Goal: Task Accomplishment & Management: Manage account settings

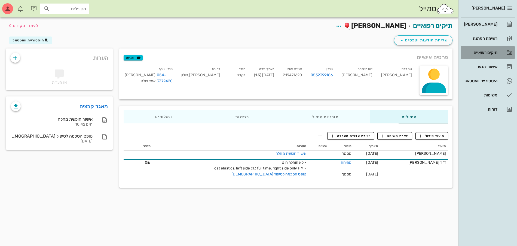
click at [488, 51] on div "תיקים רפואיים" at bounding box center [479, 52] width 35 height 4
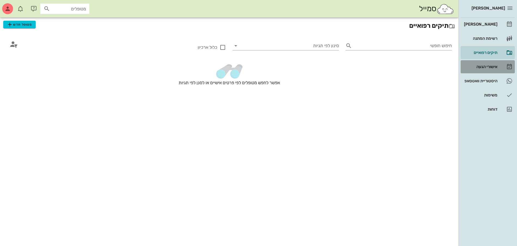
click at [481, 67] on div "אישורי הגעה" at bounding box center [479, 66] width 35 height 4
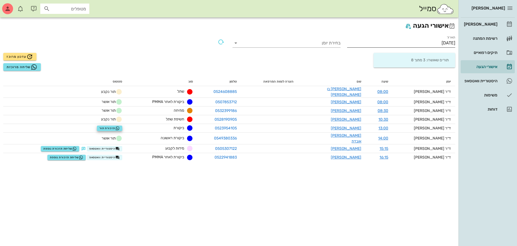
click at [437, 43] on input "29/09/2025" at bounding box center [401, 43] width 108 height 9
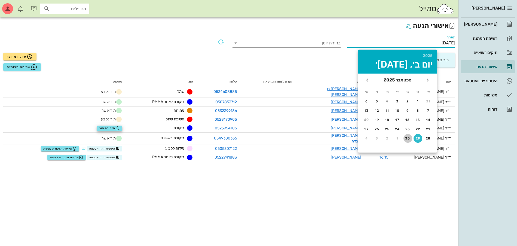
click at [407, 139] on div "30" at bounding box center [407, 138] width 9 height 4
type input "30/09/2025"
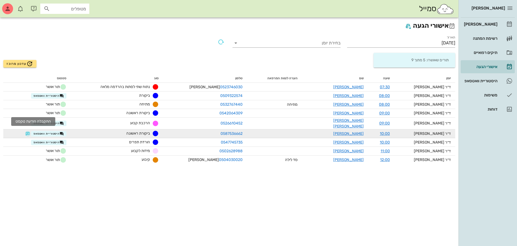
click at [30, 131] on button "button" at bounding box center [28, 133] width 4 height 4
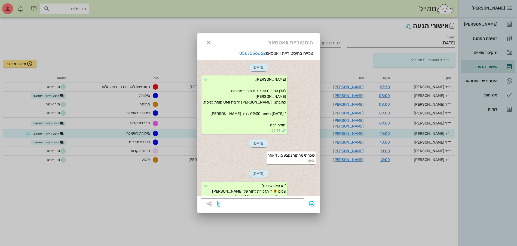
scroll to position [65, 0]
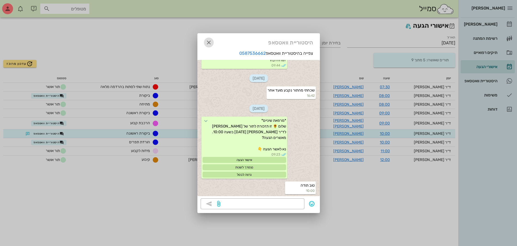
click at [212, 41] on icon "button" at bounding box center [208, 42] width 7 height 7
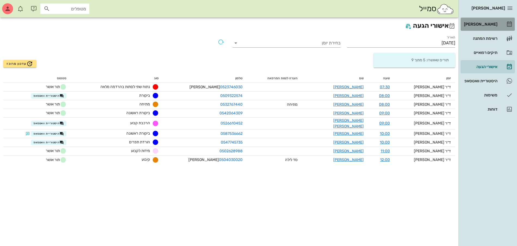
click at [482, 24] on div "[PERSON_NAME]" at bounding box center [479, 24] width 35 height 4
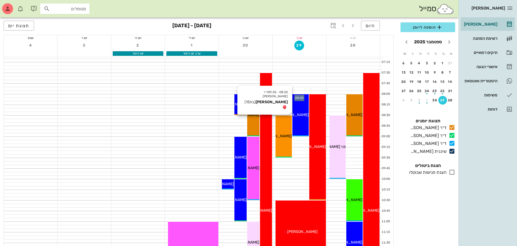
scroll to position [34, 0]
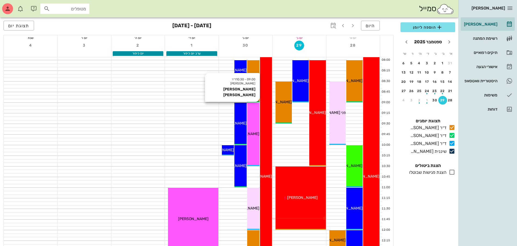
click at [249, 126] on div "09:00 - 10:30 ד״ר עמראן ביאדסה שגיא כהן שגיא כהן" at bounding box center [253, 134] width 12 height 63
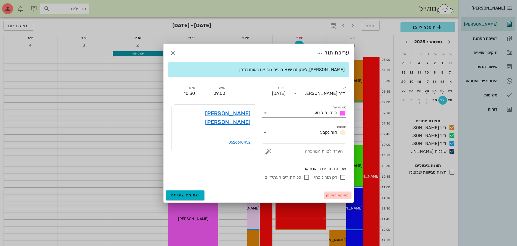
click at [332, 196] on span "מחיקה מהיומן" at bounding box center [337, 195] width 23 height 4
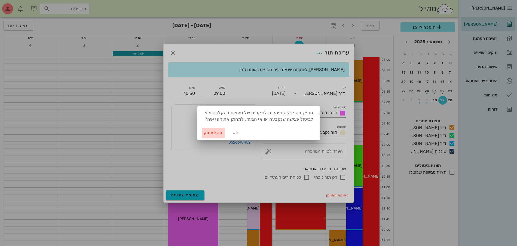
click at [213, 133] on span "כן. למחוק" at bounding box center [213, 132] width 19 height 5
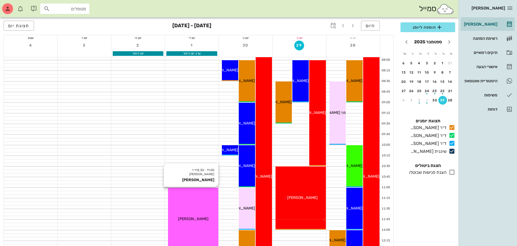
click at [198, 220] on span "[PERSON_NAME]" at bounding box center [193, 218] width 30 height 5
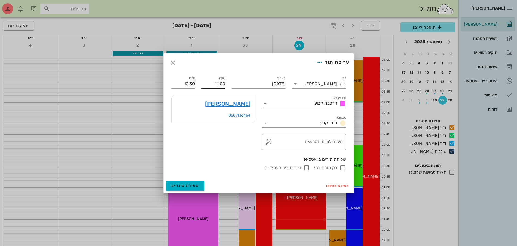
click at [214, 82] on input "11:00" at bounding box center [213, 83] width 24 height 9
click at [215, 125] on div "11:30" at bounding box center [213, 124] width 15 height 4
type input "11:30"
type input "13:00"
click at [183, 185] on span "שמירת שינויים" at bounding box center [185, 185] width 28 height 5
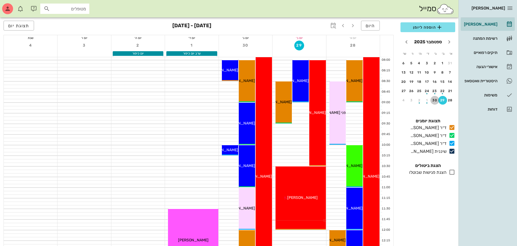
click at [431, 99] on div "30" at bounding box center [434, 100] width 9 height 4
click at [422, 27] on span "הוספה ליומן" at bounding box center [427, 27] width 46 height 7
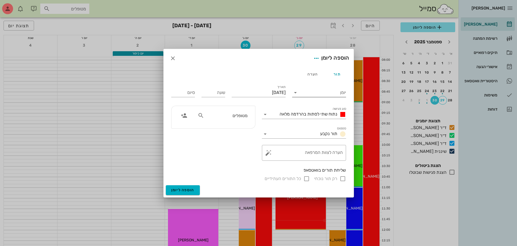
click at [315, 89] on input "יומן" at bounding box center [322, 92] width 46 height 9
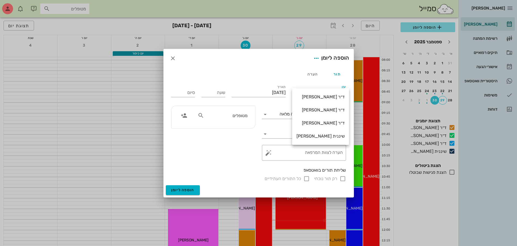
click at [326, 123] on div "ד״ר [PERSON_NAME]" at bounding box center [320, 122] width 48 height 5
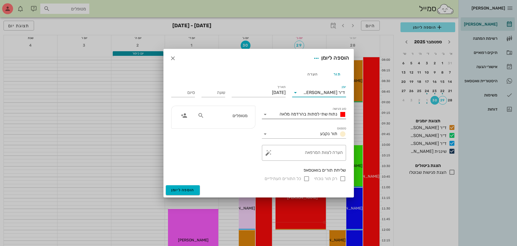
click at [308, 113] on span "נתוח שתי לסתות בהרדמה מלאה" at bounding box center [308, 113] width 58 height 5
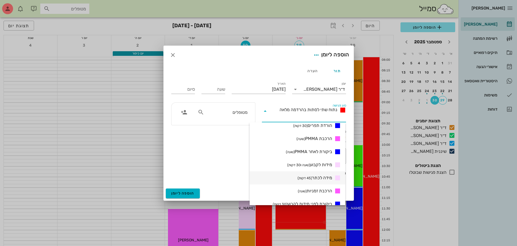
scroll to position [170, 0]
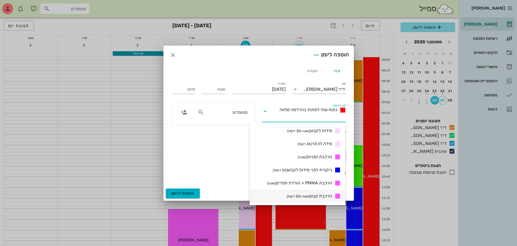
click at [305, 194] on small "(שעה ו30 דקות)" at bounding box center [297, 196] width 23 height 4
type input "01:30"
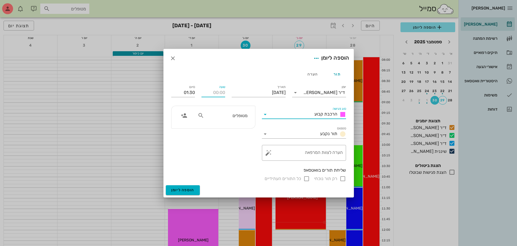
click at [217, 92] on input "שעה" at bounding box center [213, 92] width 24 height 9
type input "08:00"
type input "09:30"
click at [191, 95] on input "09:30" at bounding box center [183, 92] width 24 height 9
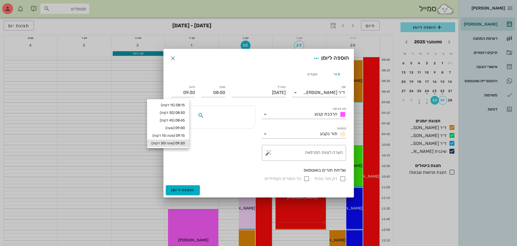
click at [231, 115] on input "text" at bounding box center [226, 115] width 42 height 7
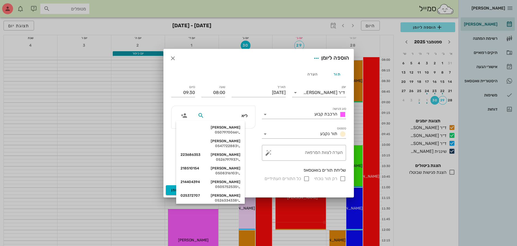
type input "ליאת"
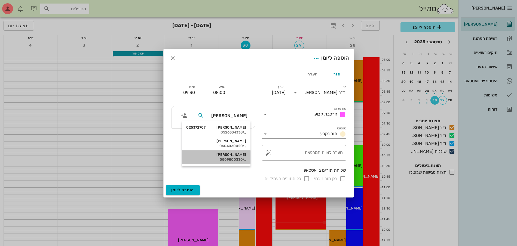
click at [231, 154] on div "[PERSON_NAME]" at bounding box center [216, 154] width 60 height 4
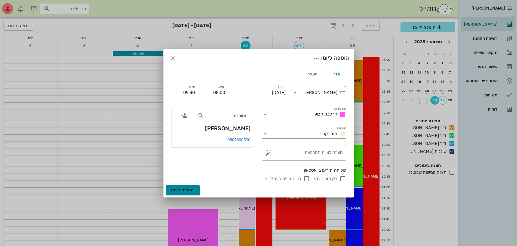
click at [186, 188] on span "הוספה ליומן" at bounding box center [182, 189] width 23 height 5
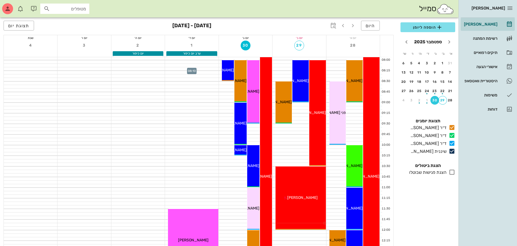
scroll to position [0, 0]
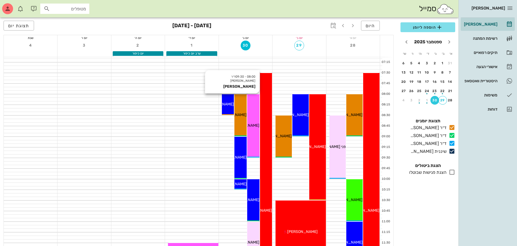
click at [251, 128] on div "[PERSON_NAME]" at bounding box center [253, 125] width 12 height 6
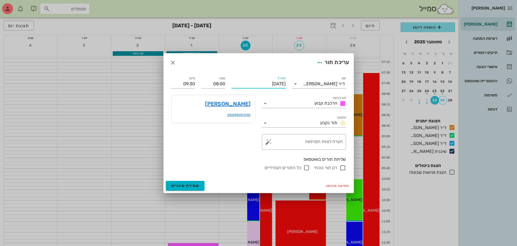
click at [270, 84] on input "יום שלישי, 30 בספטמבר 2025" at bounding box center [258, 83] width 54 height 9
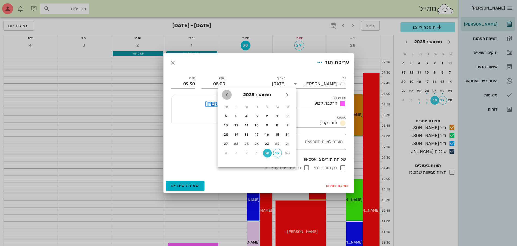
click at [225, 93] on icon "חודש הבא" at bounding box center [226, 94] width 7 height 7
click at [255, 116] on div "1" at bounding box center [256, 116] width 9 height 4
type input "יום רביעי, 1 באוקטובר 2025"
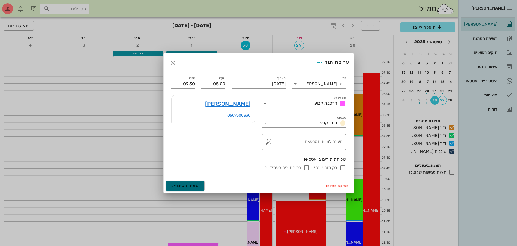
click at [180, 188] on button "שמירת שינויים" at bounding box center [185, 186] width 39 height 10
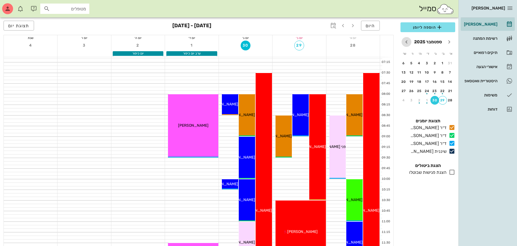
click at [407, 44] on icon "חודש הבא" at bounding box center [406, 42] width 7 height 7
click at [424, 64] on div "button" at bounding box center [426, 64] width 9 height 3
click at [318, 27] on div "היום ספטמבר - אוקטובר 2025 תצוגת יום" at bounding box center [199, 25] width 390 height 17
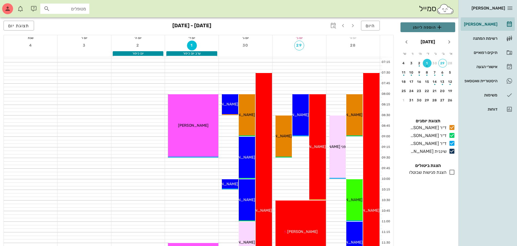
click at [425, 27] on span "הוספה ליומן" at bounding box center [427, 27] width 46 height 7
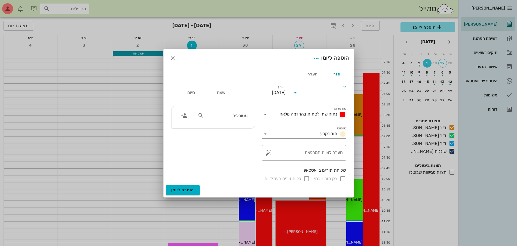
click at [308, 94] on input "יומן" at bounding box center [322, 92] width 46 height 9
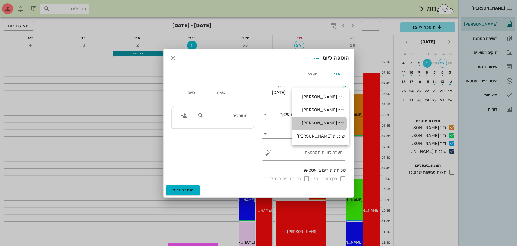
click at [324, 123] on div "ד״ר [PERSON_NAME]" at bounding box center [320, 122] width 48 height 5
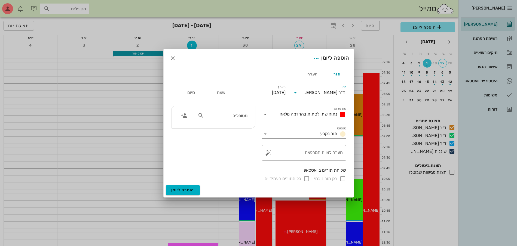
click at [316, 113] on span "נתוח שתי לסתות בהרדמה מלאה" at bounding box center [308, 113] width 58 height 5
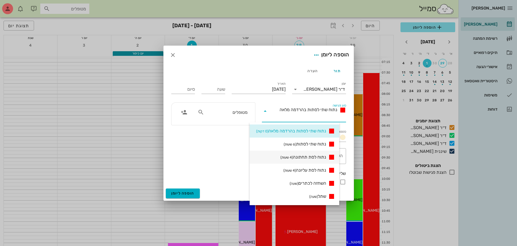
scroll to position [170, 0]
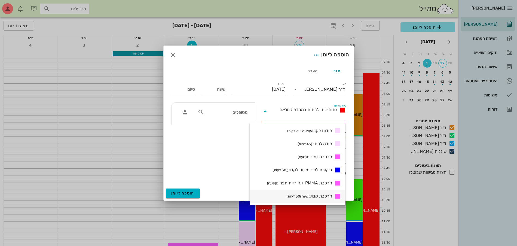
click at [311, 200] on div "הרכבת קבוע (שעה ו30 דקות)" at bounding box center [296, 195] width 95 height 13
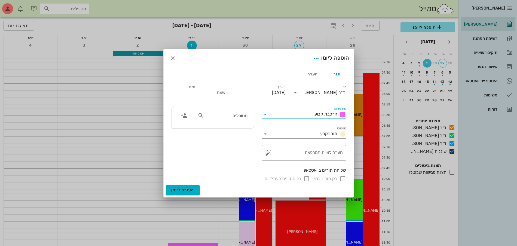
type input "01:30"
click at [219, 95] on input "שעה" at bounding box center [213, 92] width 24 height 9
type input "10:00"
type input "11:30"
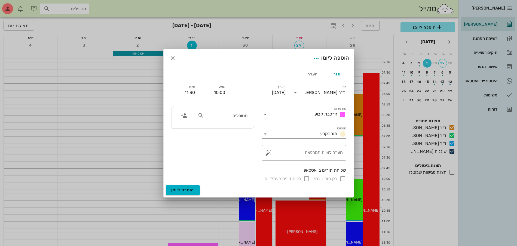
click at [218, 115] on input "מטופלים" at bounding box center [226, 115] width 42 height 7
type input "שגי"
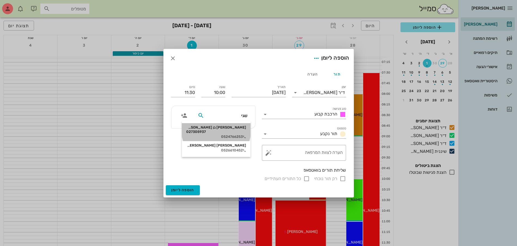
click at [240, 134] on div "0524766253" at bounding box center [216, 136] width 60 height 4
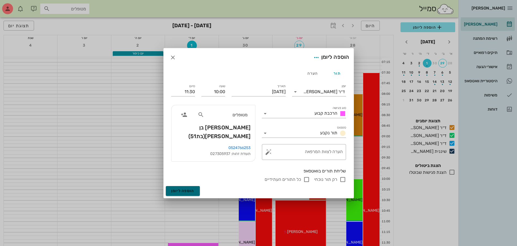
click at [183, 190] on span "הוספה ליומן" at bounding box center [182, 190] width 23 height 5
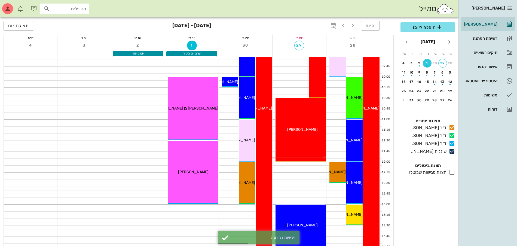
scroll to position [34, 0]
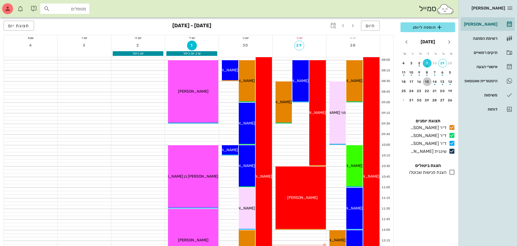
click at [426, 81] on div "15" at bounding box center [426, 82] width 9 height 4
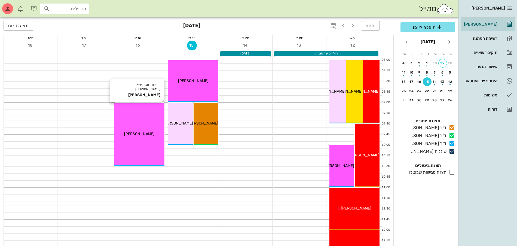
click at [135, 131] on span "מלי שאול" at bounding box center [139, 133] width 30 height 5
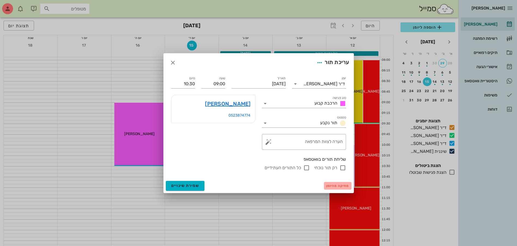
click at [328, 186] on span "מחיקה מהיומן" at bounding box center [337, 186] width 23 height 4
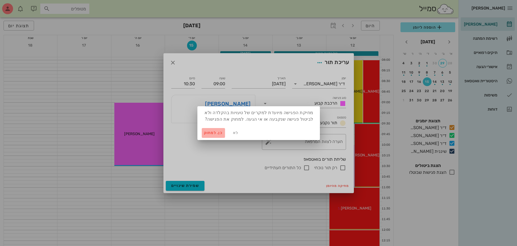
click at [207, 132] on span "כן. למחוק" at bounding box center [213, 132] width 19 height 5
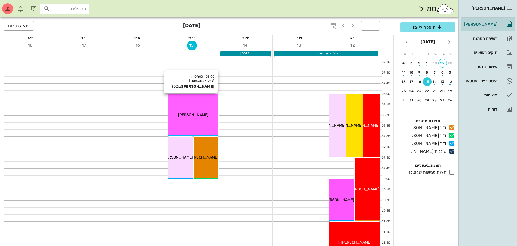
click at [192, 119] on div "08:00 - 09:00 ד״ר עמראן ביאדסה דני דרליק (בן 62 ) דני דרליק" at bounding box center [193, 115] width 50 height 42
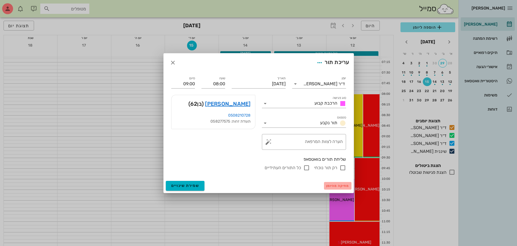
click at [333, 184] on span "מחיקה מהיומן" at bounding box center [337, 186] width 23 height 4
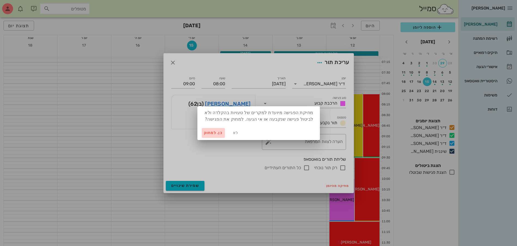
click at [211, 131] on span "כן. למחוק" at bounding box center [213, 132] width 19 height 5
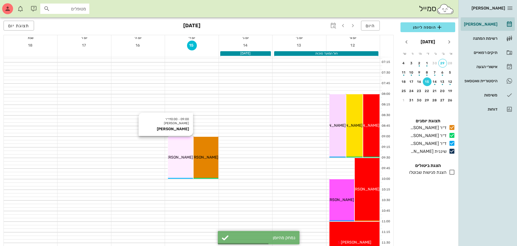
click at [183, 156] on span "אריק זיידמן" at bounding box center [177, 157] width 30 height 5
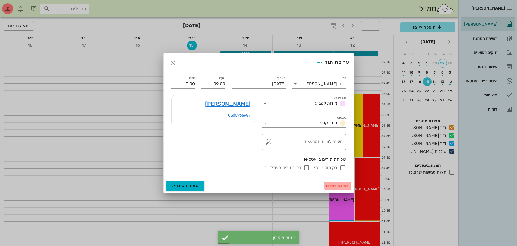
click at [330, 186] on span "מחיקה מהיומן" at bounding box center [337, 186] width 23 height 4
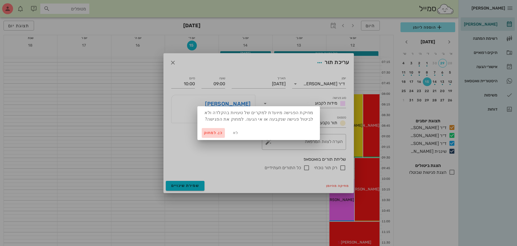
click at [213, 132] on span "כן. למחוק" at bounding box center [213, 132] width 19 height 5
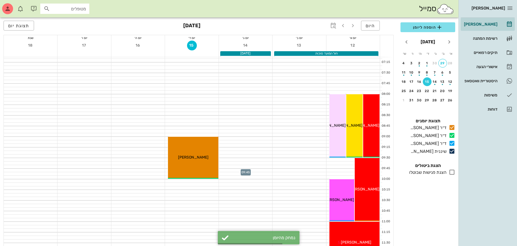
scroll to position [34, 0]
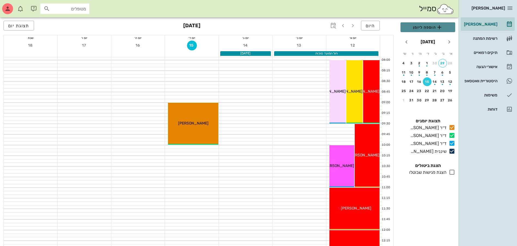
click at [424, 29] on span "הוספה ליומן" at bounding box center [427, 27] width 46 height 7
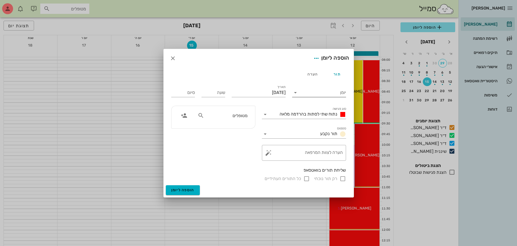
click at [334, 90] on input "יומן" at bounding box center [322, 92] width 46 height 9
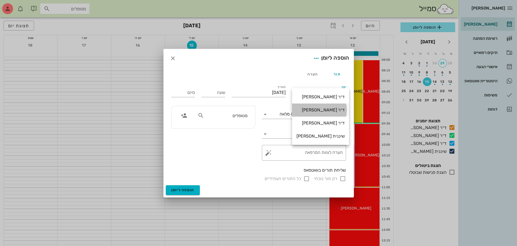
click at [329, 109] on div "ד״ר [PERSON_NAME]" at bounding box center [320, 109] width 48 height 5
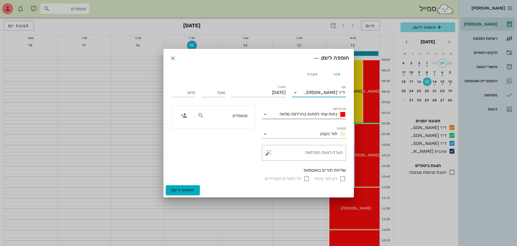
click at [323, 115] on span "נתוח שתי לסתות בהרדמה מלאה" at bounding box center [308, 113] width 58 height 5
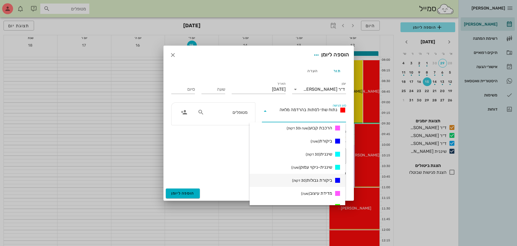
scroll to position [306, 0]
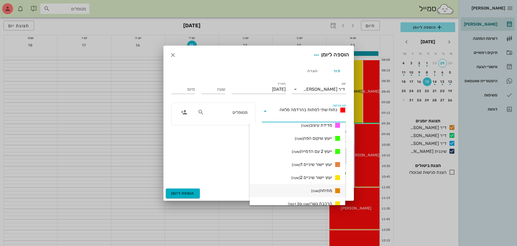
click at [325, 190] on span "מתיחה (שעה)" at bounding box center [321, 190] width 21 height 7
type input "01:00"
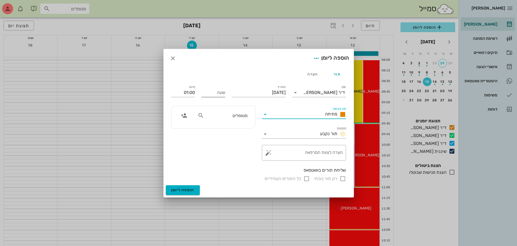
click at [216, 94] on input "שעה" at bounding box center [213, 92] width 24 height 9
type input "10:00"
type input "11:00"
drag, startPoint x: 181, startPoint y: 90, endPoint x: 199, endPoint y: 116, distance: 31.2
click at [182, 90] on input "11:00" at bounding box center [183, 92] width 24 height 9
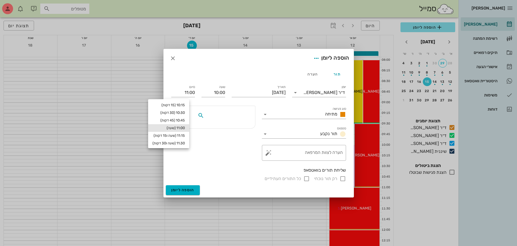
click at [239, 117] on input "text" at bounding box center [226, 115] width 42 height 7
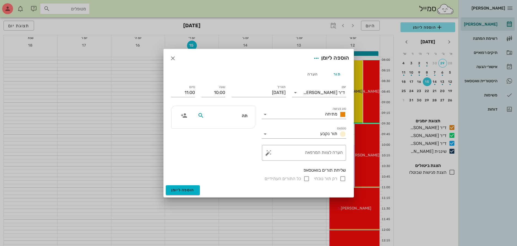
type input "תהל"
click at [237, 130] on div "0532399186" at bounding box center [217, 132] width 60 height 4
click at [181, 191] on span "הוספה ליומן" at bounding box center [182, 189] width 23 height 5
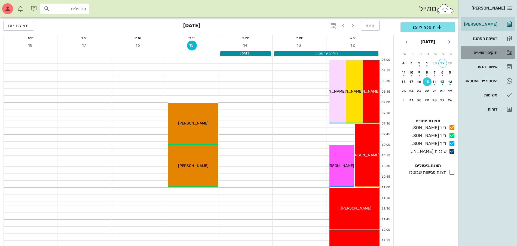
click at [479, 55] on div "תיקים רפואיים" at bounding box center [479, 52] width 35 height 9
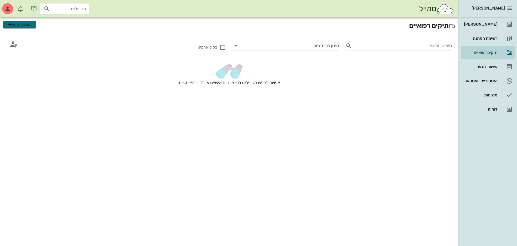
click at [24, 26] on span "מטופל חדש" at bounding box center [20, 24] width 26 height 7
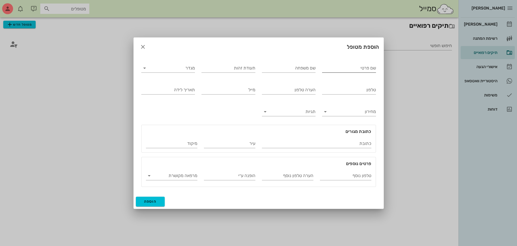
click at [355, 71] on input "שם פרטי" at bounding box center [349, 68] width 54 height 9
type input "בר אל"
click at [291, 66] on input "שם משפחה" at bounding box center [289, 68] width 54 height 9
type input "לבייב"
click at [180, 73] on div "מגדר" at bounding box center [168, 67] width 60 height 22
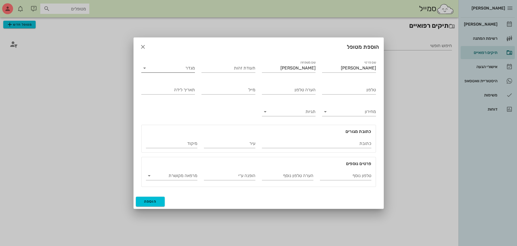
click at [180, 67] on input "מגדר" at bounding box center [172, 68] width 45 height 9
click at [192, 71] on div "זכר" at bounding box center [168, 72] width 54 height 13
click at [341, 91] on input "טלפון" at bounding box center [349, 89] width 54 height 9
type input "054-3372420"
click at [297, 88] on input "הערה טלפון" at bounding box center [289, 89] width 54 height 9
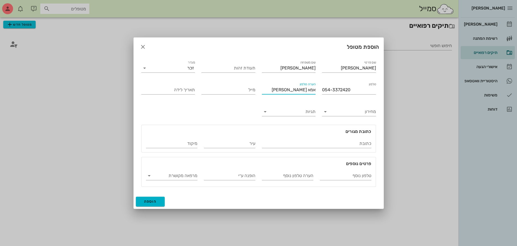
type input "אמא שלו שירן"
click at [153, 202] on span "הוספה" at bounding box center [150, 201] width 13 height 5
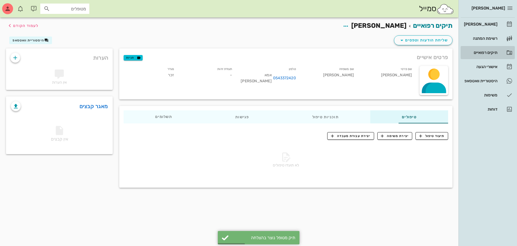
click at [480, 54] on div "תיקים רפואיים" at bounding box center [479, 52] width 35 height 4
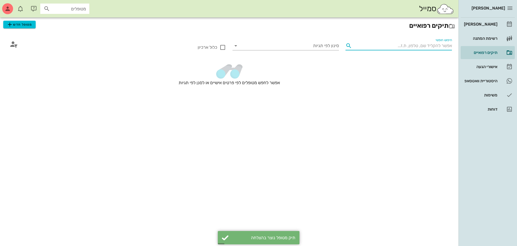
click at [414, 44] on input "חיפוש חופשי" at bounding box center [403, 45] width 98 height 9
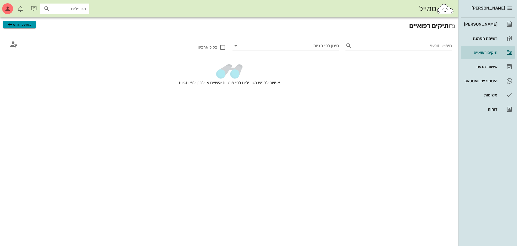
click at [18, 26] on span "מטופל חדש" at bounding box center [20, 24] width 26 height 7
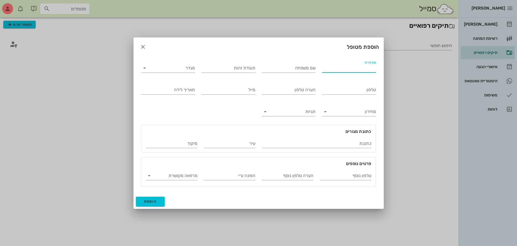
click at [347, 68] on input "שם פרטי" at bounding box center [349, 68] width 54 height 9
type input "תמרה"
click at [300, 63] on div "שם משפחה" at bounding box center [289, 67] width 54 height 14
click at [308, 65] on div "שם משפחה" at bounding box center [289, 68] width 54 height 9
type input "לבביב"
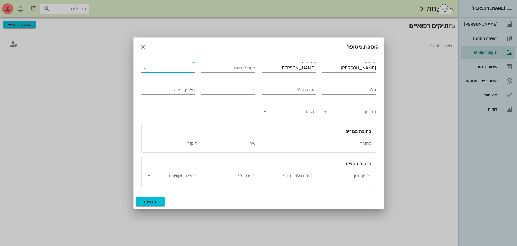
click at [180, 69] on input "מגדר" at bounding box center [172, 68] width 45 height 9
click at [184, 72] on div "זכר" at bounding box center [168, 72] width 45 height 5
click at [358, 90] on input "טלפון" at bounding box center [349, 89] width 54 height 9
type input "054-3372420"
click at [277, 89] on input "הערה טלפון" at bounding box center [289, 89] width 54 height 9
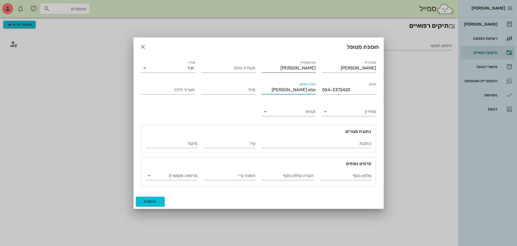
type input "אמא שלה שירן"
click at [309, 67] on input "לבביב" at bounding box center [289, 68] width 54 height 9
click at [308, 68] on input "לבביב" at bounding box center [289, 68] width 54 height 9
type input "לבייב"
click at [190, 69] on div "זכר" at bounding box center [190, 68] width 7 height 5
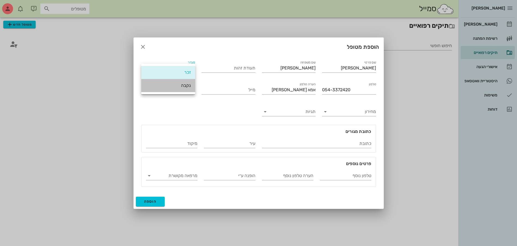
click at [184, 87] on div "נקבה" at bounding box center [168, 85] width 45 height 5
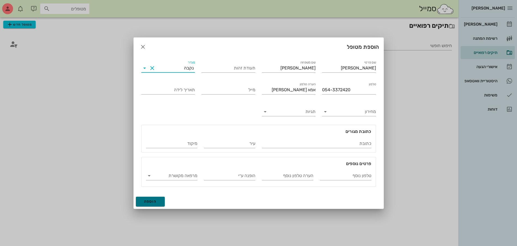
click at [153, 198] on button "הוספה" at bounding box center [150, 201] width 29 height 10
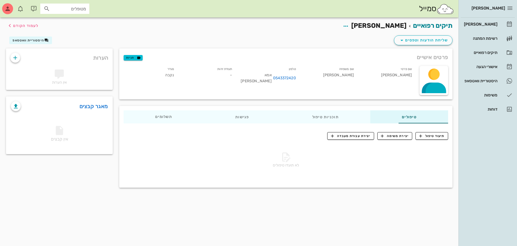
click at [287, 30] on div "תיקים רפואיים תמרה לבייב לעמוד הקודם" at bounding box center [229, 25] width 453 height 17
click at [482, 24] on div "[PERSON_NAME]" at bounding box center [479, 24] width 35 height 4
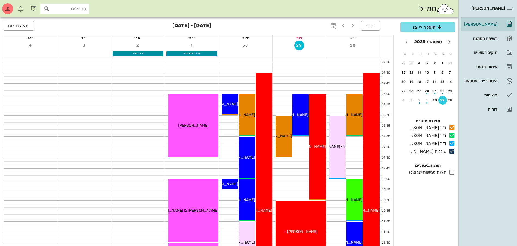
click at [354, 13] on div "סמייל מטופלים" at bounding box center [229, 8] width 458 height 17
click at [404, 44] on icon "חודש הבא" at bounding box center [406, 42] width 7 height 7
click at [425, 82] on div "15" at bounding box center [426, 82] width 9 height 4
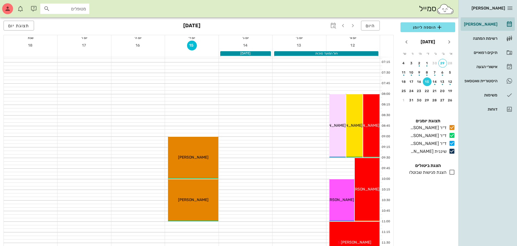
click at [426, 82] on div "15" at bounding box center [426, 82] width 9 height 4
click at [413, 27] on span "הוספה ליומן" at bounding box center [427, 27] width 46 height 7
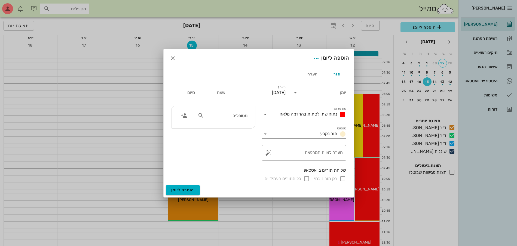
click at [308, 93] on input "יומן" at bounding box center [322, 92] width 46 height 9
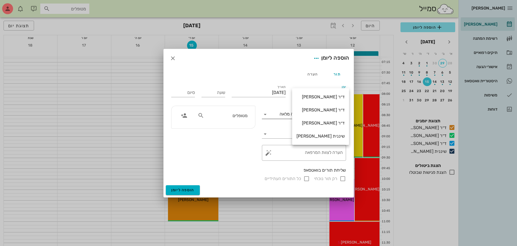
click at [316, 112] on div "ד״ר [PERSON_NAME]" at bounding box center [320, 109] width 48 height 5
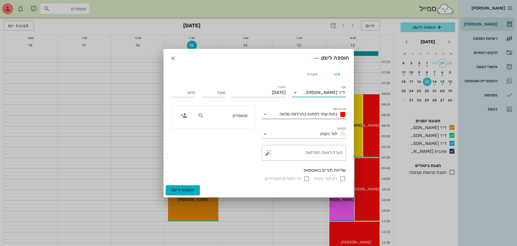
click at [318, 114] on span "נתוח שתי לסתות בהרדמה מלאה" at bounding box center [308, 113] width 58 height 5
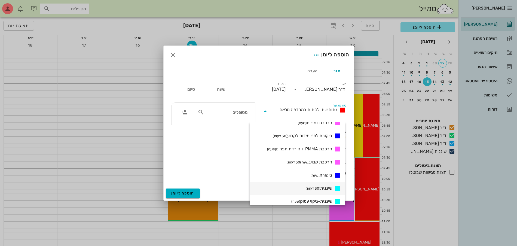
scroll to position [238, 0]
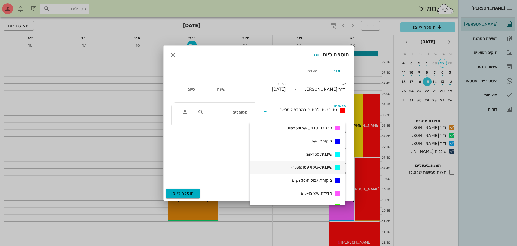
click at [317, 168] on span "שיננית-ניקוי עמוק (שעה)" at bounding box center [311, 167] width 41 height 7
type input "01:00"
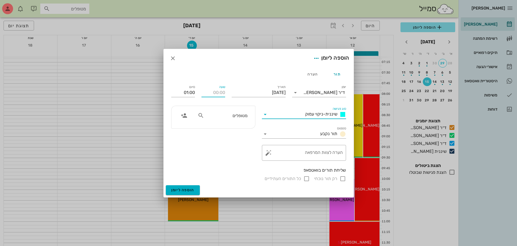
click at [219, 93] on input "שעה" at bounding box center [213, 92] width 24 height 9
type input "11:00"
type input "12:00"
click at [178, 93] on input "12:00" at bounding box center [183, 92] width 24 height 9
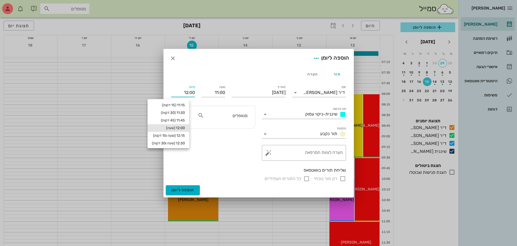
click at [226, 116] on input "מטופלים" at bounding box center [226, 115] width 42 height 7
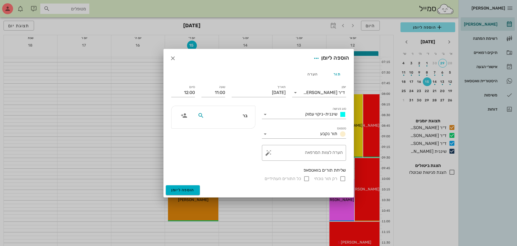
type input "בר"
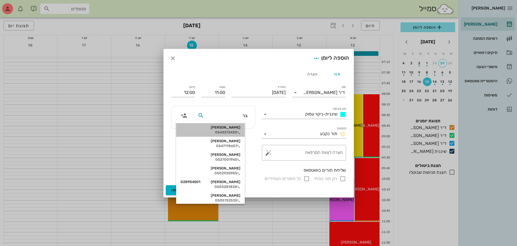
click at [239, 128] on div "בר אל לבייב" at bounding box center [210, 127] width 60 height 4
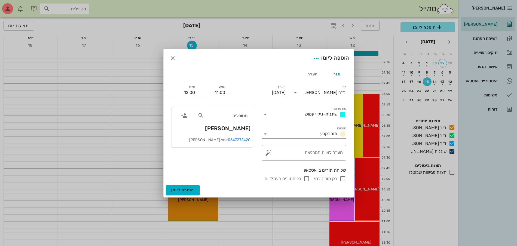
click at [314, 113] on span "שיננית-ניקוי עמוק" at bounding box center [321, 113] width 32 height 5
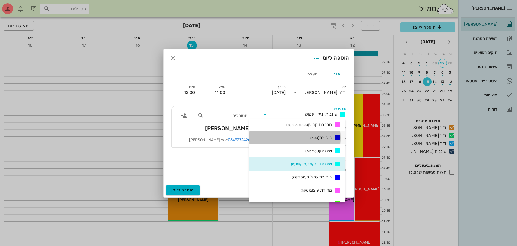
click at [320, 138] on span "ביקורת (שעה)" at bounding box center [320, 137] width 21 height 7
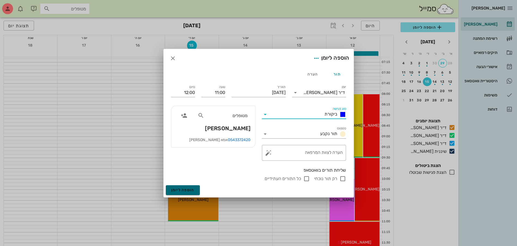
click at [182, 189] on span "הוספה ליומן" at bounding box center [182, 189] width 23 height 5
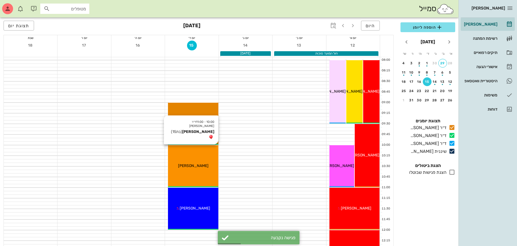
scroll to position [68, 0]
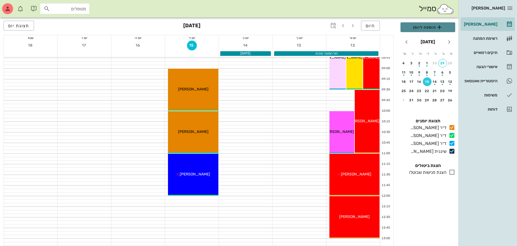
click at [413, 25] on span "הוספה ליומן" at bounding box center [427, 27] width 46 height 7
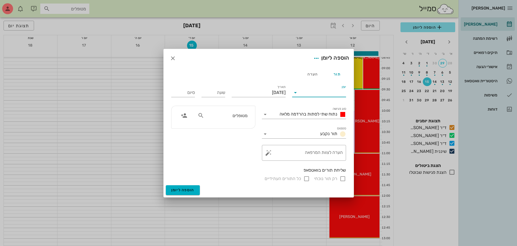
click at [316, 91] on input "יומן" at bounding box center [322, 92] width 46 height 9
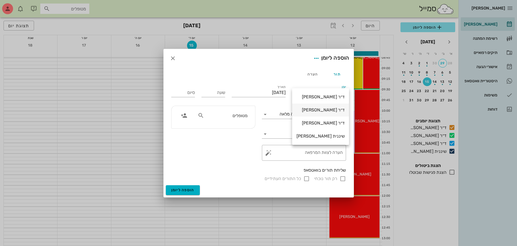
click at [321, 109] on div "ד״ר [PERSON_NAME]" at bounding box center [320, 109] width 48 height 5
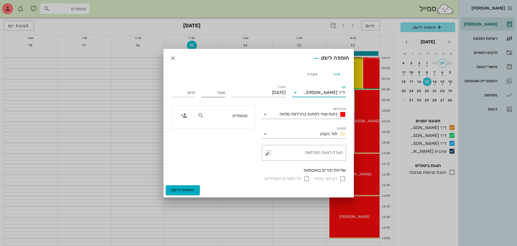
click at [211, 91] on input "שעה" at bounding box center [213, 92] width 24 height 9
type input "12:00"
click at [187, 92] on input "20:00" at bounding box center [183, 92] width 24 height 9
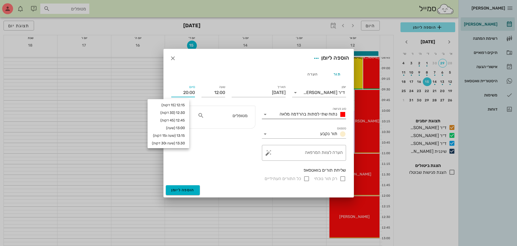
click at [302, 115] on span "נתוח שתי לסתות בהרדמה מלאה" at bounding box center [308, 113] width 58 height 5
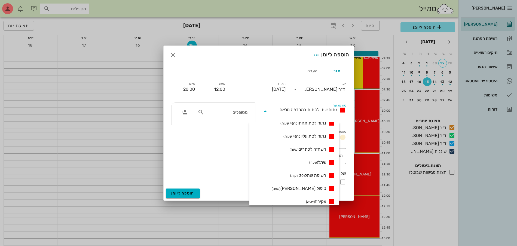
scroll to position [102, 0]
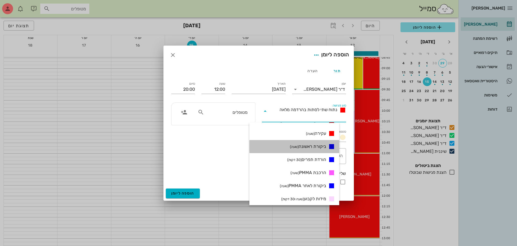
click at [315, 145] on span "ביקורת ראשונה (שעה)" at bounding box center [308, 146] width 36 height 7
type input "13:00"
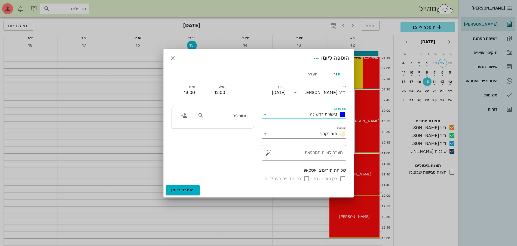
click at [236, 118] on input "מטופלים" at bounding box center [226, 115] width 42 height 7
type input "תמר"
click at [241, 131] on div "0543372420" at bounding box center [226, 132] width 55 height 4
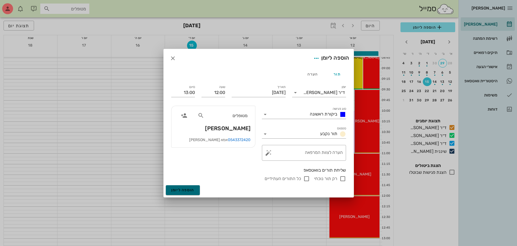
click at [181, 190] on span "הוספה ליומן" at bounding box center [182, 189] width 23 height 5
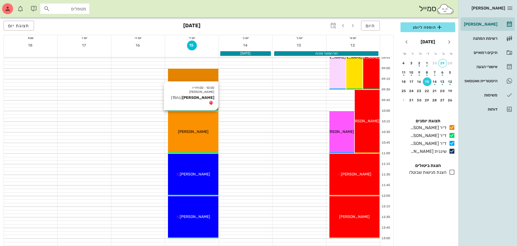
click at [188, 130] on span "[PERSON_NAME]" at bounding box center [193, 131] width 30 height 5
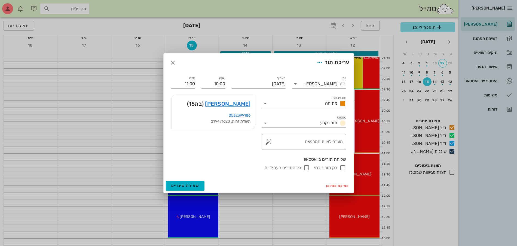
click at [342, 167] on input "רק תור נוכחי" at bounding box center [342, 167] width 7 height 7
checkbox input "false"
click at [186, 187] on span "שמירת שינויים" at bounding box center [185, 185] width 28 height 5
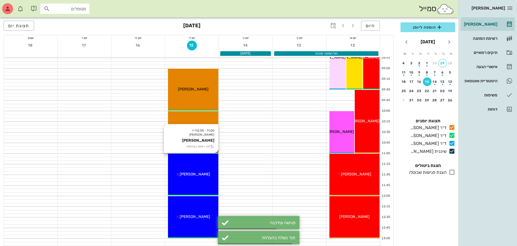
click at [195, 177] on div "11:00 - 12:00 ד״ר מוחמד ביאדסה בר אל לבייב תור ראשון במרפאה בר אל לבייב" at bounding box center [193, 174] width 50 height 42
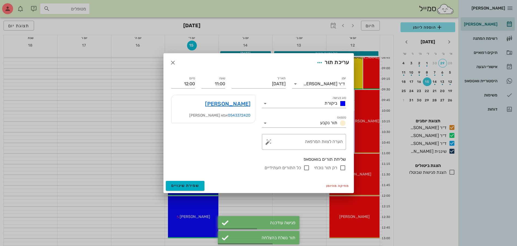
click at [341, 168] on input "רק תור נוכחי" at bounding box center [342, 167] width 7 height 7
checkbox input "false"
click at [187, 184] on span "שמירת שינויים" at bounding box center [185, 185] width 28 height 5
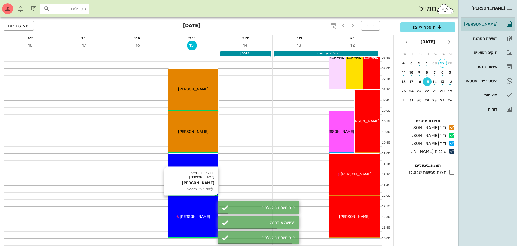
click at [193, 214] on span "תמרה לבייב" at bounding box center [195, 216] width 30 height 5
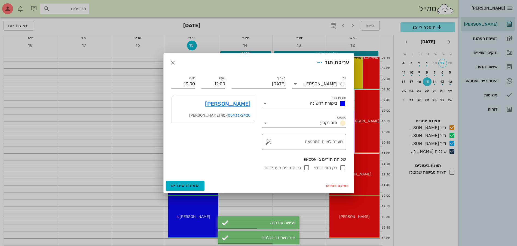
click at [342, 168] on input "רק תור נוכחי" at bounding box center [342, 167] width 7 height 7
checkbox input "false"
click at [185, 186] on span "שמירת שינויים" at bounding box center [185, 185] width 28 height 5
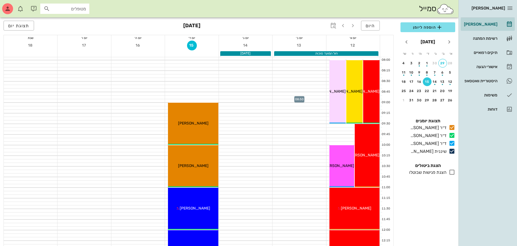
scroll to position [0, 0]
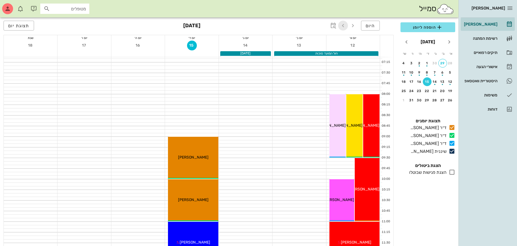
click at [343, 27] on icon "button" at bounding box center [342, 25] width 7 height 7
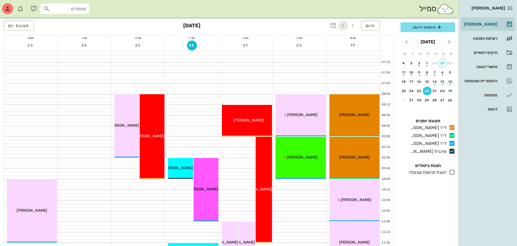
click at [342, 24] on icon "button" at bounding box center [342, 25] width 7 height 7
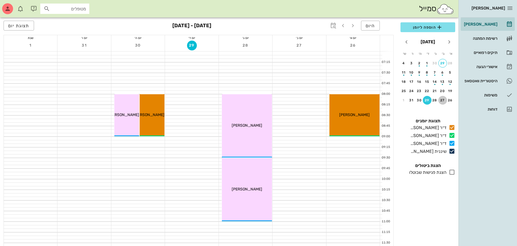
click at [441, 100] on div "27" at bounding box center [442, 100] width 9 height 4
click at [430, 27] on span "הוספה ליומן" at bounding box center [427, 27] width 46 height 7
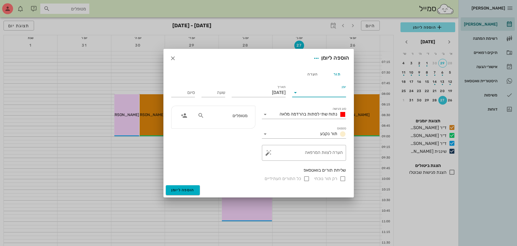
click at [320, 92] on input "יומן" at bounding box center [322, 92] width 46 height 9
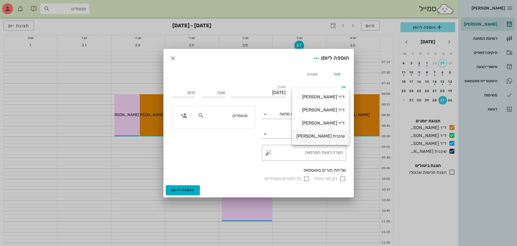
click at [317, 132] on div "שיננית [PERSON_NAME]" at bounding box center [320, 136] width 48 height 12
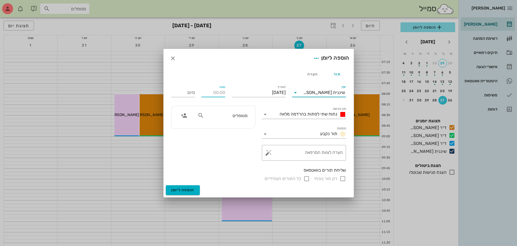
click at [211, 93] on input "שעה" at bounding box center [213, 92] width 24 height 9
click at [295, 115] on span "נתוח שתי לסתות בהרדמה מלאה" at bounding box center [308, 113] width 58 height 5
type input "15:30"
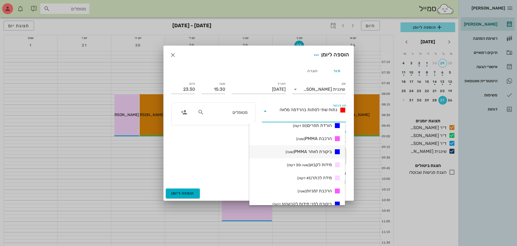
scroll to position [204, 0]
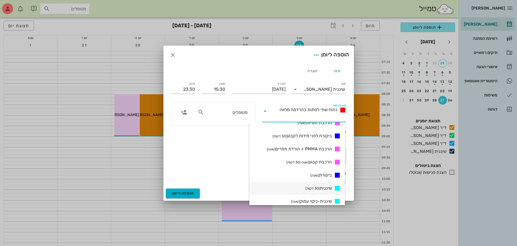
click at [312, 186] on small "(30 דקות)" at bounding box center [312, 188] width 14 height 4
type input "16:00"
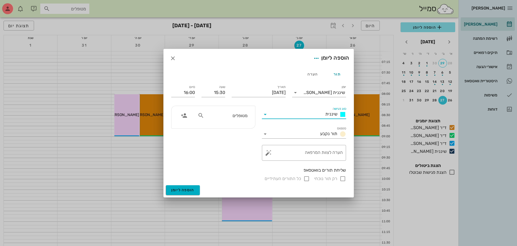
click at [231, 115] on input "מטופלים" at bounding box center [226, 115] width 42 height 7
drag, startPoint x: 238, startPoint y: 115, endPoint x: 285, endPoint y: 111, distance: 46.4
click at [285, 111] on div "יומן שיננית אולגה סוג פגישה שיננית סטטוס תור נקבע תאריך יום שני, 27 באוקטובר 20…" at bounding box center [258, 133] width 181 height 104
type input "כרמ"
click at [174, 56] on icon "button" at bounding box center [172, 58] width 7 height 7
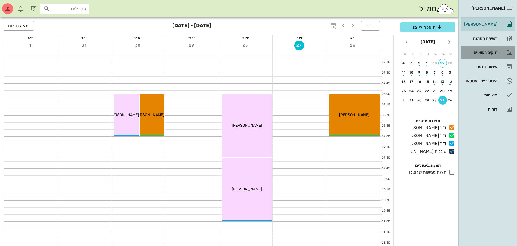
click at [480, 52] on div "תיקים רפואיים" at bounding box center [479, 52] width 35 height 4
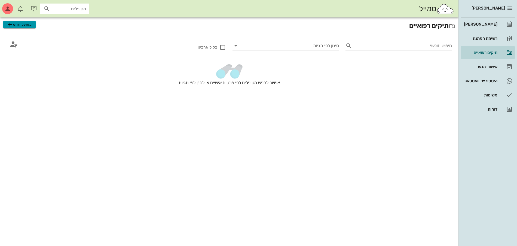
click at [24, 25] on span "מטופל חדש" at bounding box center [20, 24] width 26 height 7
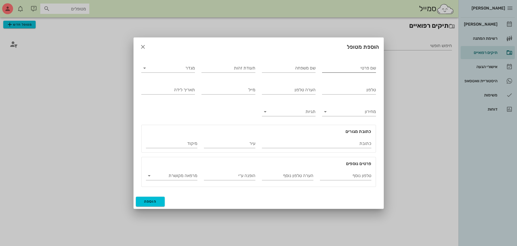
click at [339, 66] on input "שם פרטי" at bounding box center [349, 68] width 54 height 9
type input "כרמלה"
click at [303, 68] on input "שם משפחה" at bounding box center [289, 68] width 54 height 9
type input "ברגיל"
click at [181, 71] on input "מגדר" at bounding box center [172, 68] width 45 height 9
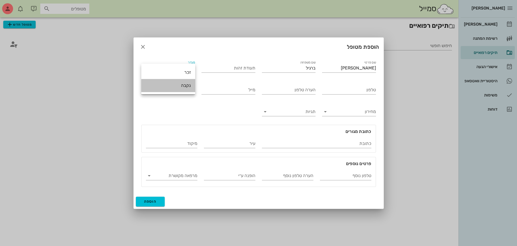
click at [180, 86] on div "נקבה" at bounding box center [168, 85] width 45 height 5
click at [350, 89] on input "טלפון" at bounding box center [349, 89] width 54 height 9
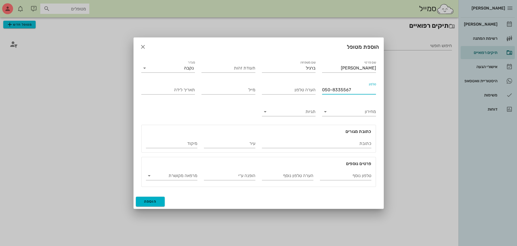
type input "050-8335567"
click at [145, 201] on span "הוספה" at bounding box center [150, 201] width 13 height 5
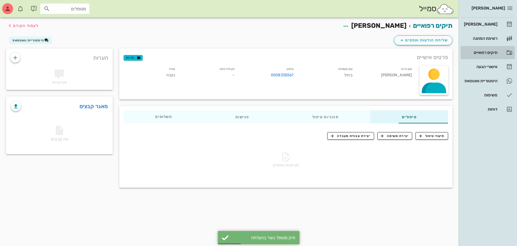
click at [480, 50] on div "תיקים רפואיים" at bounding box center [479, 52] width 35 height 4
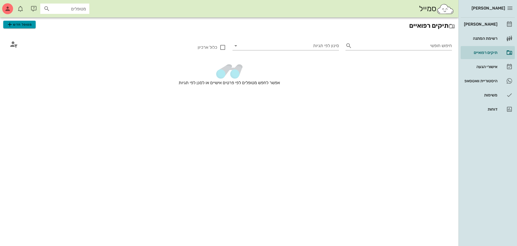
drag, startPoint x: 16, startPoint y: 22, endPoint x: 39, endPoint y: 20, distance: 23.4
click at [16, 22] on span "מטופל חדש" at bounding box center [20, 24] width 26 height 7
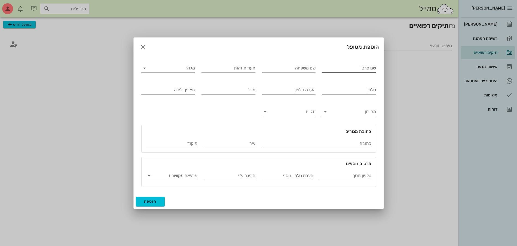
click at [356, 70] on input "שם פרטי" at bounding box center [349, 68] width 54 height 9
type input "נתן"
type input "ברגיל"
click at [173, 71] on input "מגדר" at bounding box center [172, 68] width 45 height 9
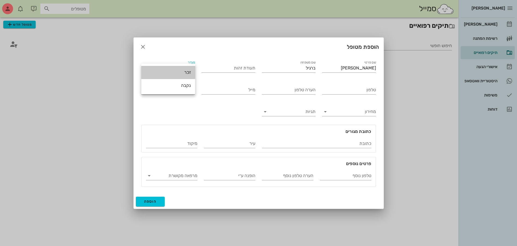
drag, startPoint x: 181, startPoint y: 73, endPoint x: 294, endPoint y: 79, distance: 113.1
click at [184, 71] on div "זכר" at bounding box center [168, 72] width 45 height 5
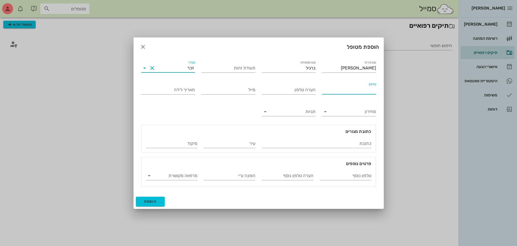
click at [348, 90] on input "טלפון" at bounding box center [349, 89] width 54 height 9
type input "050-7223345"
click at [150, 200] on span "הוספה" at bounding box center [150, 201] width 13 height 5
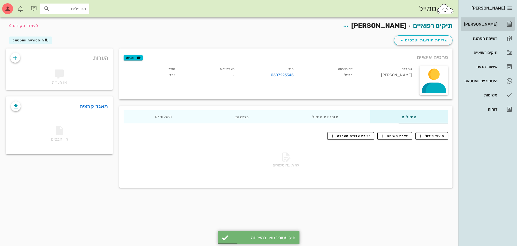
click at [477, 24] on div "[PERSON_NAME]" at bounding box center [479, 24] width 35 height 4
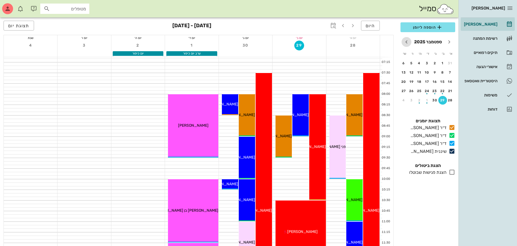
drag, startPoint x: 406, startPoint y: 42, endPoint x: 409, endPoint y: 43, distance: 3.4
click at [406, 42] on icon "חודש הבא" at bounding box center [406, 42] width 7 height 7
click at [443, 99] on div "27" at bounding box center [442, 100] width 9 height 4
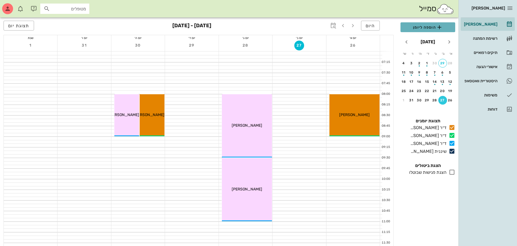
click at [428, 26] on span "הוספה ליומן" at bounding box center [427, 27] width 46 height 7
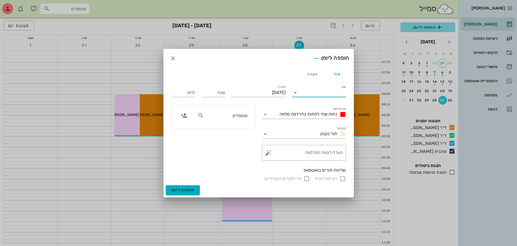
click at [307, 94] on input "יומן" at bounding box center [322, 92] width 46 height 9
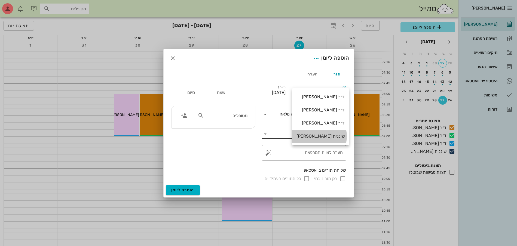
click at [313, 138] on div "שיננית [PERSON_NAME]" at bounding box center [320, 135] width 48 height 5
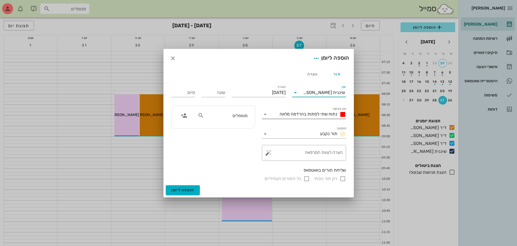
click at [315, 112] on span "נתוח שתי לסתות בהרדמה מלאה" at bounding box center [308, 113] width 58 height 5
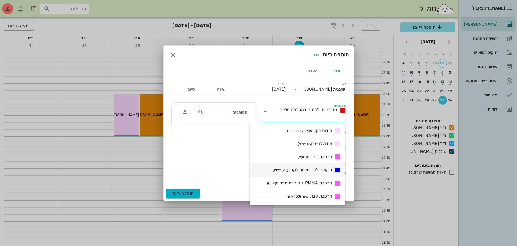
scroll to position [238, 0]
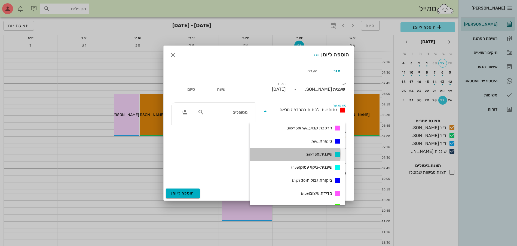
click at [319, 154] on small "(30 דקות)" at bounding box center [312, 154] width 14 height 4
type input "00:30"
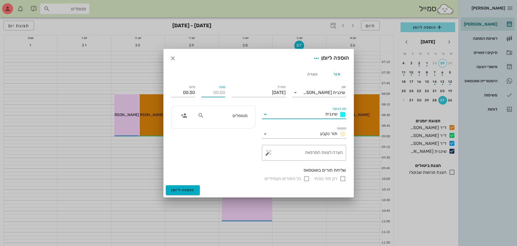
drag, startPoint x: 217, startPoint y: 92, endPoint x: 212, endPoint y: 94, distance: 5.2
click at [216, 92] on input "שעה" at bounding box center [213, 92] width 24 height 9
type input "15:30"
type input "16:00"
click at [241, 116] on input "text" at bounding box center [226, 115] width 42 height 7
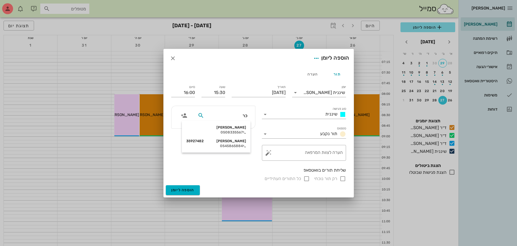
type input "כרמ"
click at [237, 128] on div "כרמלה ברגיל" at bounding box center [216, 127] width 60 height 4
click at [342, 179] on input "רק תור נוכחי" at bounding box center [342, 178] width 7 height 7
checkbox input "false"
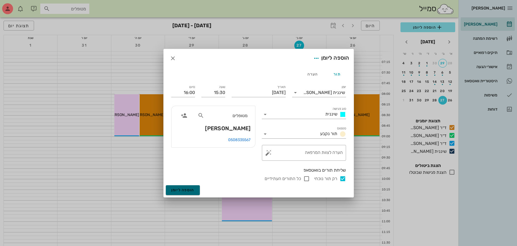
click at [187, 190] on span "הוספה ליומן" at bounding box center [182, 189] width 23 height 5
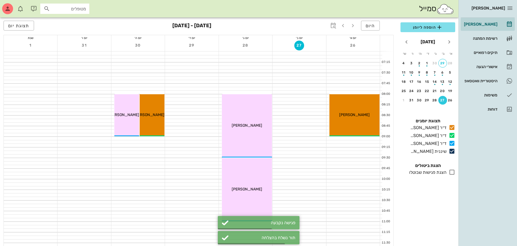
scroll to position [204, 0]
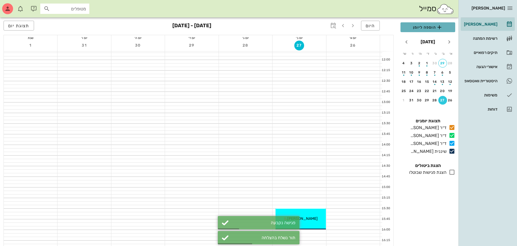
click at [427, 26] on span "הוספה ליומן" at bounding box center [427, 27] width 46 height 7
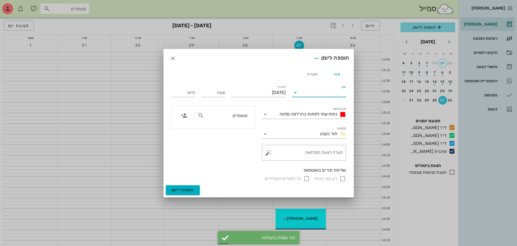
click at [312, 92] on input "יומן" at bounding box center [322, 92] width 46 height 9
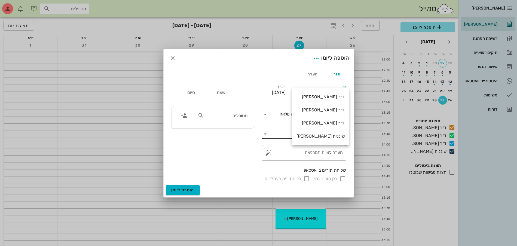
drag, startPoint x: 326, startPoint y: 135, endPoint x: 323, endPoint y: 129, distance: 6.8
click at [326, 135] on div "שיננית [PERSON_NAME]" at bounding box center [320, 135] width 48 height 5
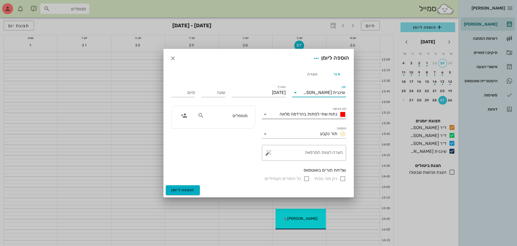
click at [315, 114] on span "נתוח שתי לסתות בהרדמה מלאה" at bounding box center [308, 113] width 58 height 5
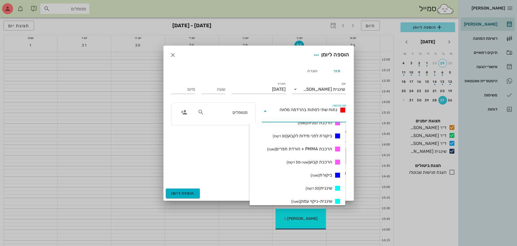
scroll to position [238, 0]
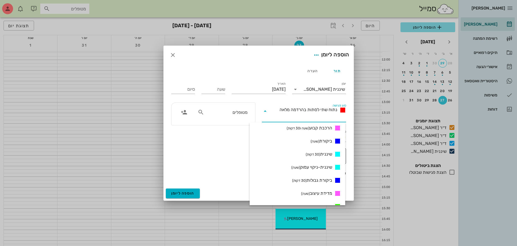
click at [326, 149] on div "שיננית (30 דקות)" at bounding box center [296, 153] width 95 height 13
type input "00:30"
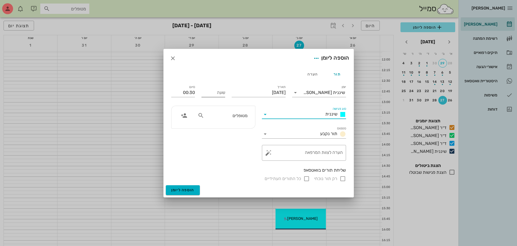
click at [218, 92] on input "שעה" at bounding box center [213, 92] width 24 height 9
type input "16:00"
type input "16:30"
click at [236, 116] on input "text" at bounding box center [226, 115] width 42 height 7
type input "נתן"
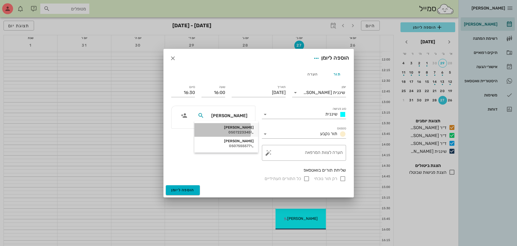
click at [234, 128] on div "נתן ברגיל" at bounding box center [226, 127] width 55 height 4
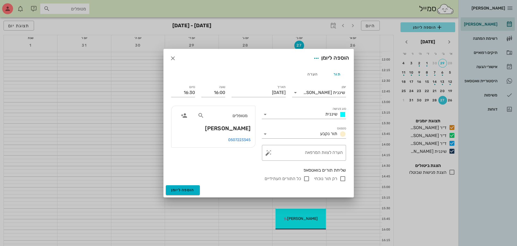
click at [342, 180] on input "רק תור נוכחי" at bounding box center [342, 178] width 7 height 7
checkbox input "false"
click at [184, 191] on span "הוספה ליומן" at bounding box center [182, 189] width 23 height 5
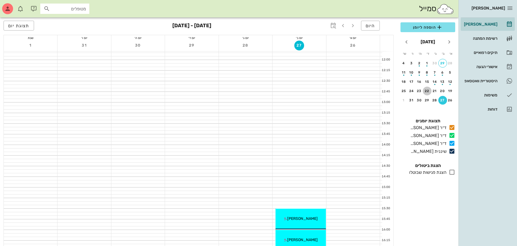
click at [427, 89] on div "22" at bounding box center [426, 91] width 9 height 4
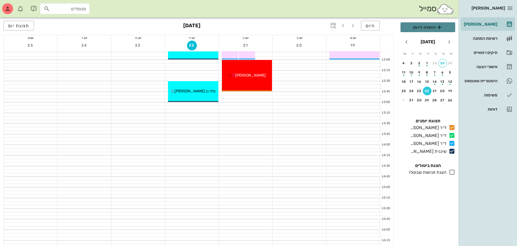
click at [422, 28] on span "הוספה ליומן" at bounding box center [427, 27] width 46 height 7
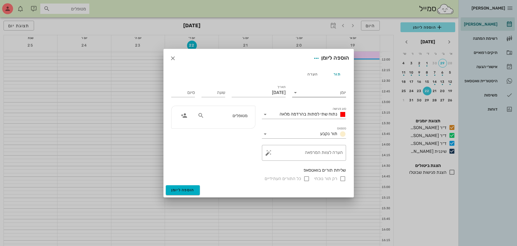
click at [321, 94] on input "יומן" at bounding box center [322, 92] width 46 height 9
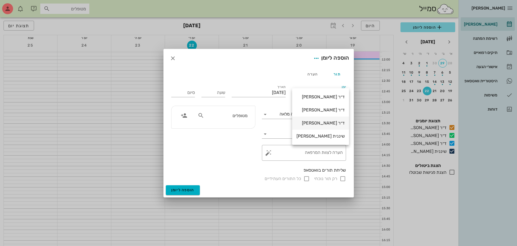
click at [320, 123] on div "ד״ר [PERSON_NAME]" at bounding box center [320, 122] width 48 height 5
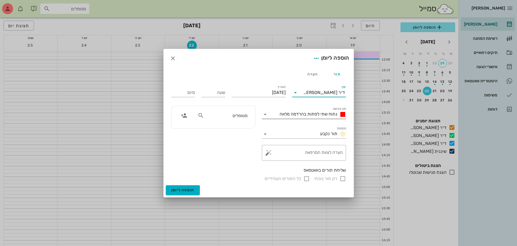
click at [319, 116] on span "נתוח שתי לסתות בהרדמה מלאה" at bounding box center [308, 113] width 58 height 5
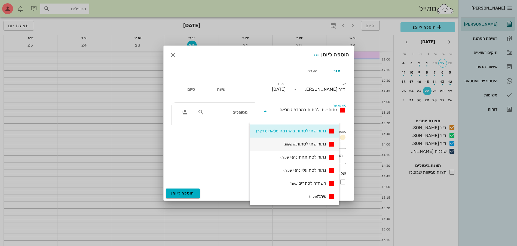
scroll to position [102, 0]
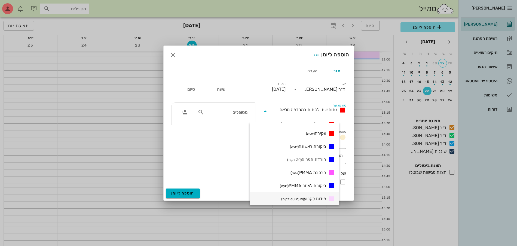
click at [311, 198] on span "מידות לקבוע (שעה ו30 דקות)" at bounding box center [303, 198] width 45 height 7
type input "01:30"
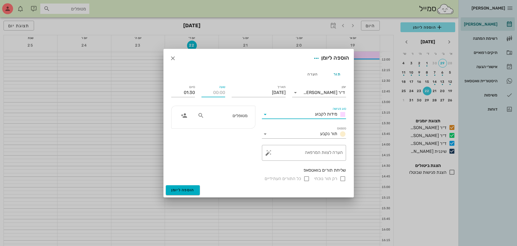
click at [216, 92] on input "שעה" at bounding box center [213, 92] width 24 height 9
type input "08:00"
type input "09:30"
click at [222, 119] on div "ביאדסה דנט יומן מרפאה רשימת המתנה תיקים רפואיים אישורי הגעה היסטוריית וואטסאפ מ…" at bounding box center [258, 118] width 517 height 645
click at [222, 119] on input "text" at bounding box center [226, 115] width 42 height 7
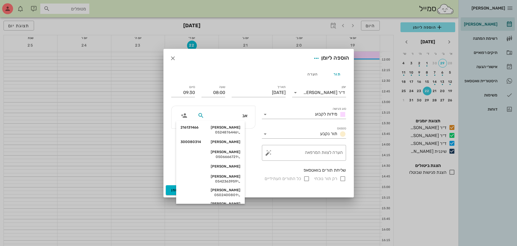
type input "אבר"
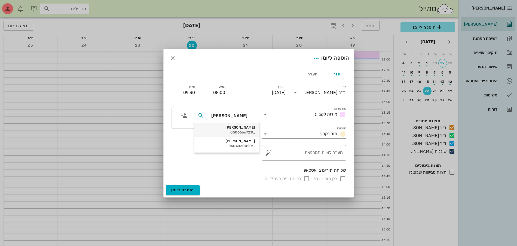
click at [229, 130] on div "0506666721" at bounding box center [227, 132] width 56 height 4
click at [342, 178] on input "רק תור נוכחי" at bounding box center [342, 178] width 7 height 7
checkbox input "false"
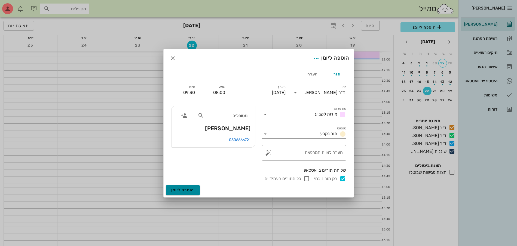
click at [184, 191] on span "הוספה ליומן" at bounding box center [182, 189] width 23 height 5
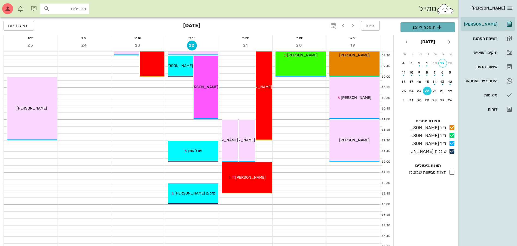
click at [419, 25] on span "הוספה ליומן" at bounding box center [427, 27] width 46 height 7
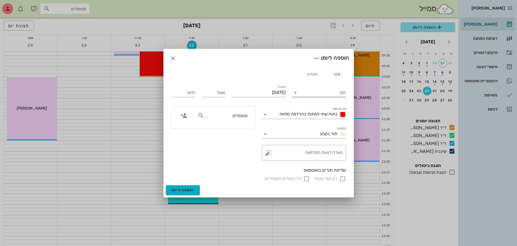
click at [303, 96] on input "יומן" at bounding box center [322, 92] width 46 height 9
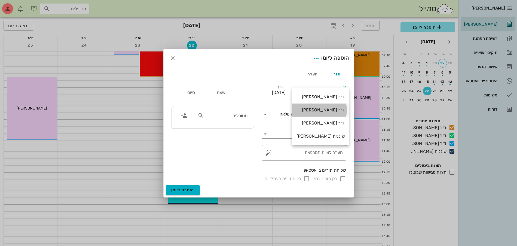
click at [310, 109] on div "ד״ר [PERSON_NAME]" at bounding box center [320, 109] width 48 height 5
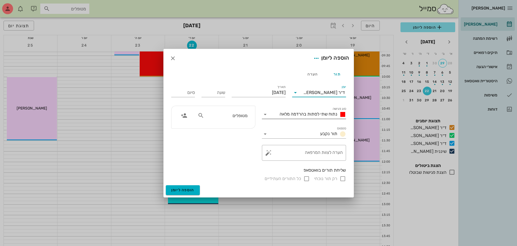
click at [304, 112] on span "נתוח שתי לסתות בהרדמה מלאה" at bounding box center [308, 113] width 58 height 5
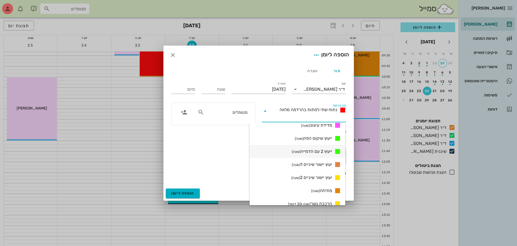
scroll to position [340, 0]
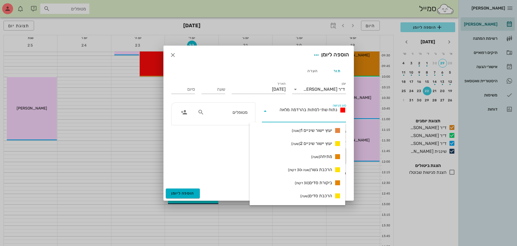
click at [313, 195] on span "הרכבת סדים (שעה)" at bounding box center [316, 195] width 32 height 7
type input "01:00"
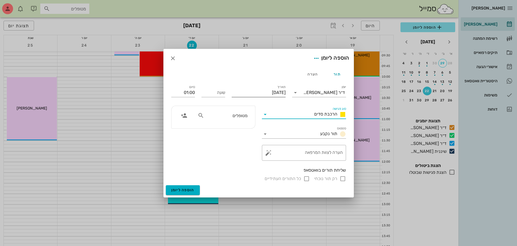
click at [262, 91] on input "יום רביעי, 22 באוקטובר 2025" at bounding box center [258, 92] width 54 height 9
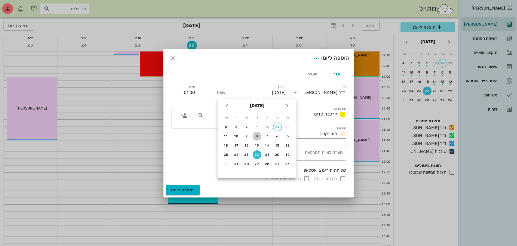
click at [255, 135] on div "8" at bounding box center [256, 136] width 9 height 4
type input "יום רביעי, 8 באוקטובר 2025"
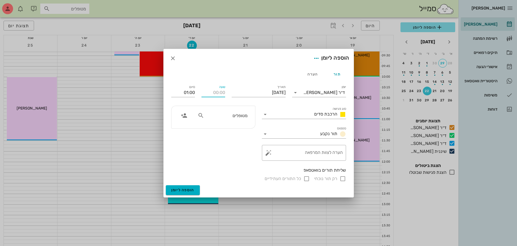
click at [205, 91] on input "שעה" at bounding box center [213, 92] width 24 height 9
type input "10:00"
click at [194, 90] on input "11:00" at bounding box center [183, 92] width 24 height 9
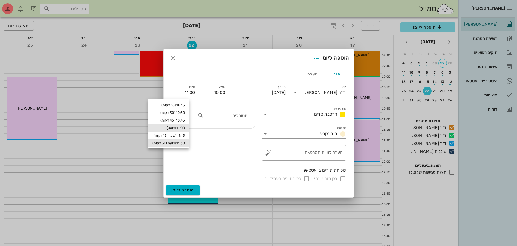
click at [182, 144] on div "11:30 (שעה ו30 דקות)" at bounding box center [168, 143] width 32 height 4
type input "11:30"
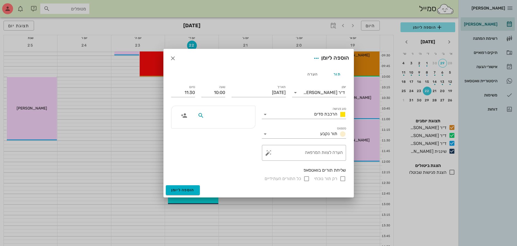
click at [221, 115] on input "text" at bounding box center [226, 115] width 42 height 7
type input "שרה"
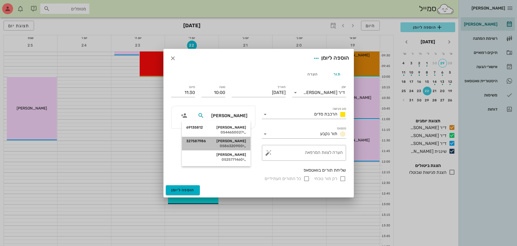
click at [227, 144] on div "0586320900" at bounding box center [216, 146] width 60 height 4
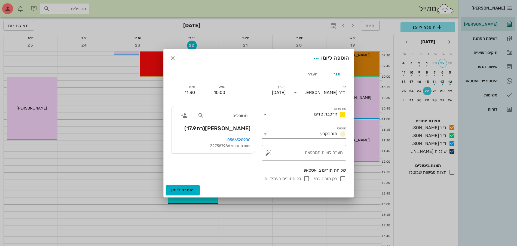
click at [342, 179] on input "רק תור נוכחי" at bounding box center [342, 178] width 7 height 7
checkbox input "false"
click at [189, 188] on span "הוספה ליומן" at bounding box center [182, 189] width 23 height 5
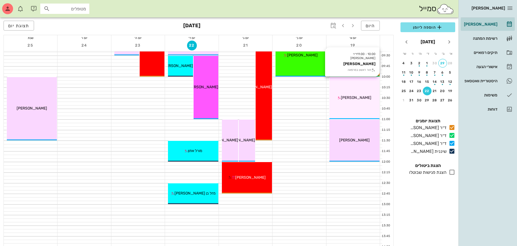
scroll to position [68, 0]
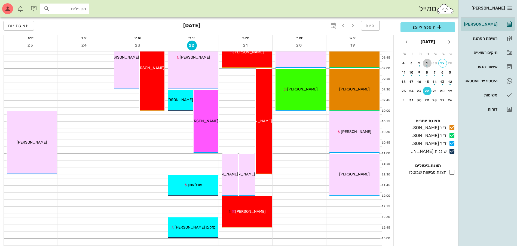
click at [428, 62] on div "1" at bounding box center [426, 63] width 9 height 4
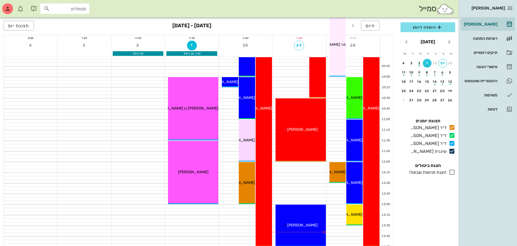
scroll to position [34, 0]
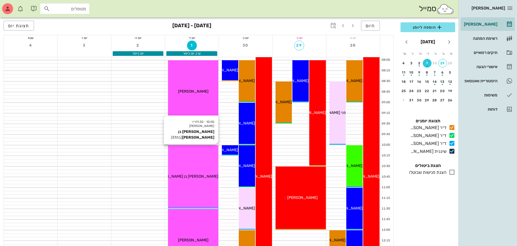
click at [193, 178] on span "שגיא בן אהרון" at bounding box center [186, 176] width 66 height 5
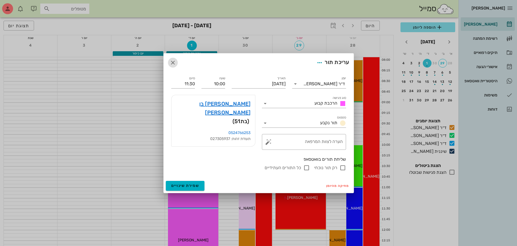
click at [173, 62] on icon "button" at bounding box center [172, 62] width 7 height 7
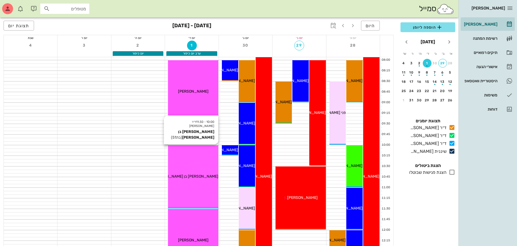
click at [194, 168] on div "10:00 - 11:30 ד״ר עמראן ביאדסה שגיא בן אהרון (בת 51 ) שגיא בן אהרון" at bounding box center [193, 176] width 50 height 63
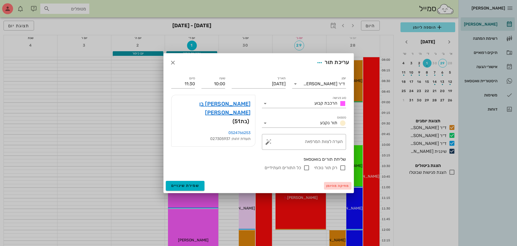
click at [337, 186] on span "מחיקה מהיומן" at bounding box center [337, 186] width 23 height 4
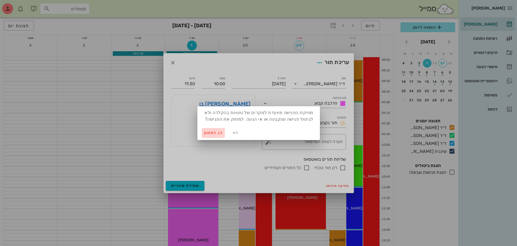
click at [212, 133] on span "כן. למחוק" at bounding box center [213, 132] width 19 height 5
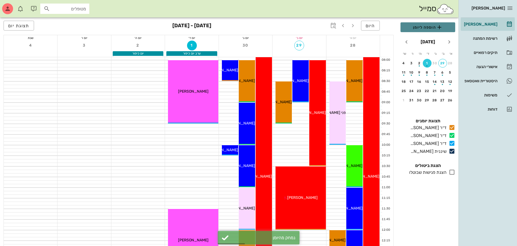
click at [422, 30] on span "הוספה ליומן" at bounding box center [427, 27] width 46 height 7
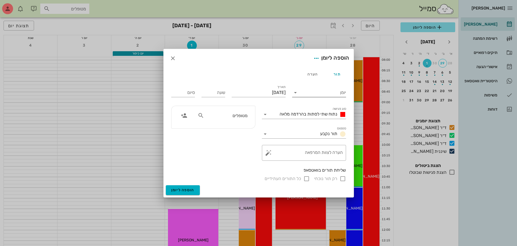
click at [305, 91] on input "יומן" at bounding box center [322, 92] width 46 height 9
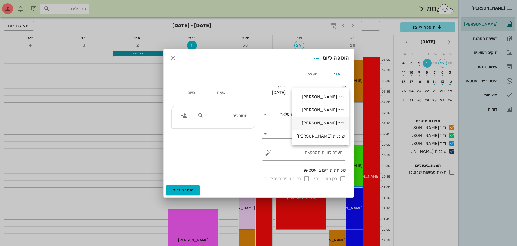
click at [313, 124] on div "ד״ר [PERSON_NAME]" at bounding box center [320, 122] width 48 height 5
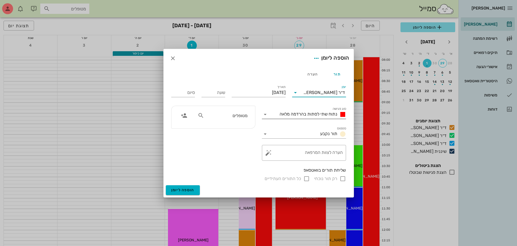
drag, startPoint x: 311, startPoint y: 112, endPoint x: 311, endPoint y: 115, distance: 3.6
click at [311, 112] on span "נתוח שתי לסתות בהרדמה מלאה" at bounding box center [308, 113] width 58 height 5
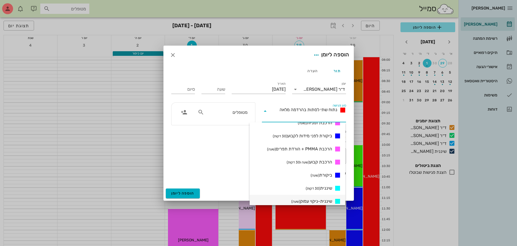
scroll to position [238, 0]
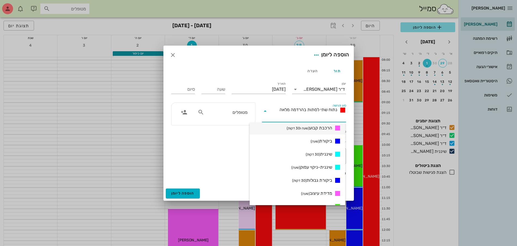
click at [322, 129] on span "הרכבת קבוע (שעה ו30 דקות)" at bounding box center [308, 128] width 45 height 7
type input "01:30"
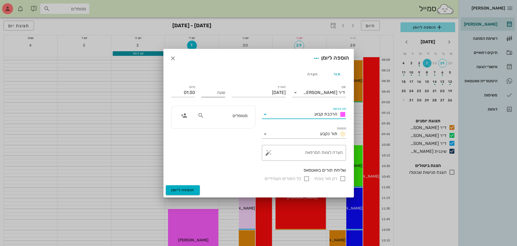
click at [216, 93] on input "שעה" at bounding box center [213, 92] width 24 height 9
type input "10:00"
type input "11:30"
click at [188, 90] on input "11:30" at bounding box center [183, 92] width 24 height 9
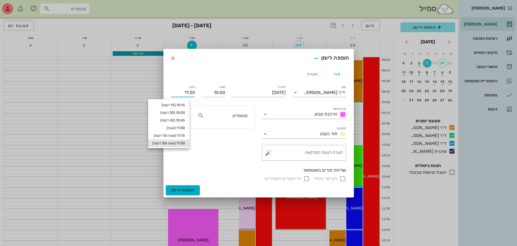
drag, startPoint x: 217, startPoint y: 116, endPoint x: 217, endPoint y: 119, distance: 3.0
click at [217, 117] on input "מטופלים" at bounding box center [226, 115] width 42 height 7
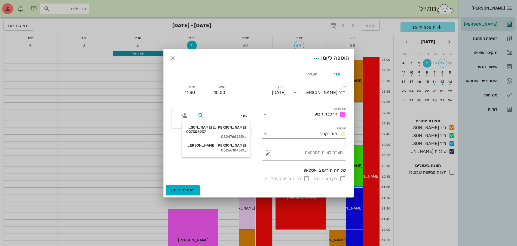
type input "שגיא"
click at [233, 143] on div "[PERSON_NAME] [PERSON_NAME]" at bounding box center [216, 145] width 60 height 4
click at [344, 179] on input "רק תור נוכחי" at bounding box center [342, 178] width 7 height 7
checkbox input "false"
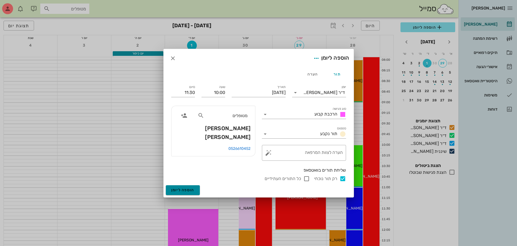
click at [178, 191] on span "הוספה ליומן" at bounding box center [182, 189] width 23 height 5
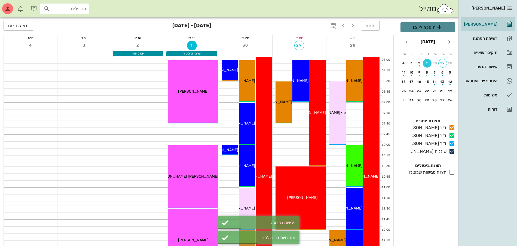
click at [418, 28] on span "הוספה ליומן" at bounding box center [427, 27] width 46 height 7
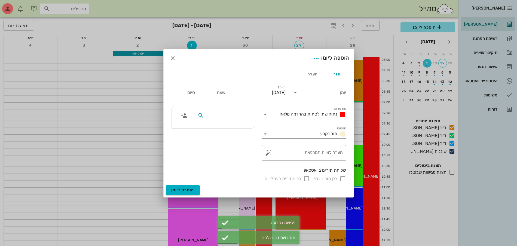
click at [238, 117] on input "text" at bounding box center [226, 115] width 42 height 7
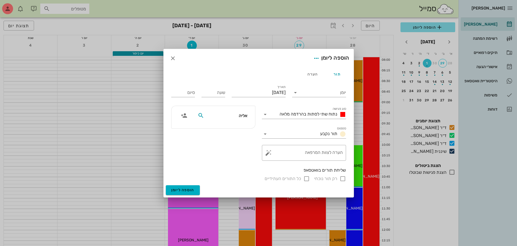
type input "אליהו"
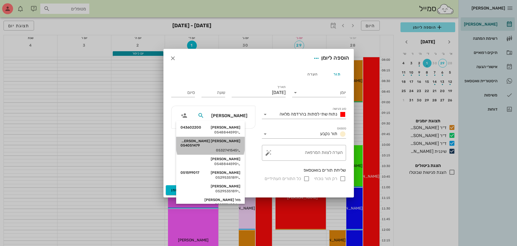
click at [229, 143] on div "אליהו אלי לוי 054051479 0532741545" at bounding box center [210, 146] width 60 height 18
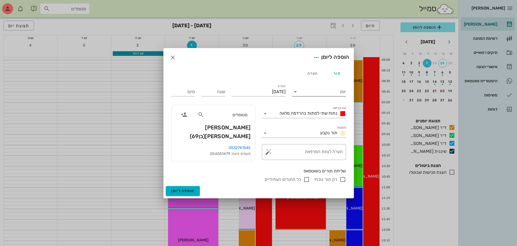
click at [313, 88] on input "יומן" at bounding box center [322, 91] width 46 height 9
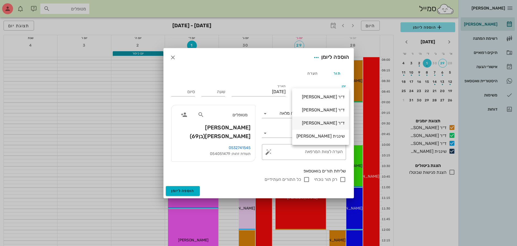
click at [315, 124] on div "ד״ר [PERSON_NAME]" at bounding box center [320, 122] width 48 height 5
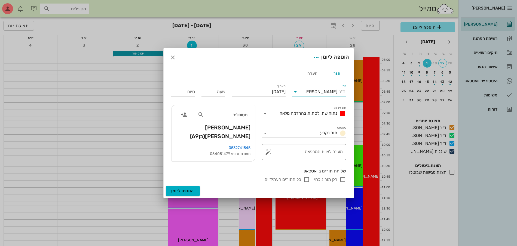
click at [309, 116] on span "נתוח שתי לסתות בהרדמה מלאה" at bounding box center [308, 112] width 58 height 5
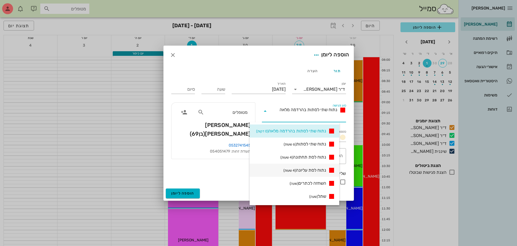
scroll to position [102, 0]
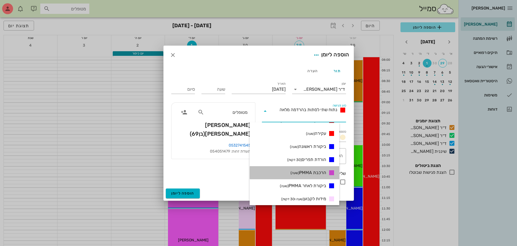
click at [313, 173] on span "הרכבת PMMA (שעה)" at bounding box center [308, 172] width 36 height 7
type input "01:00"
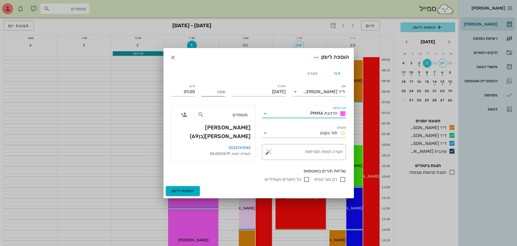
click at [214, 94] on input "שעה" at bounding box center [213, 91] width 24 height 9
type input "13:00"
type input "14:00"
click at [190, 91] on input "14:00" at bounding box center [183, 91] width 24 height 9
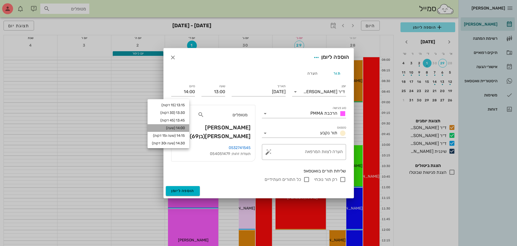
drag, startPoint x: 183, startPoint y: 128, endPoint x: 192, endPoint y: 125, distance: 9.9
click at [183, 128] on div "14:00 (שעה)" at bounding box center [168, 128] width 33 height 4
type input "14:00"
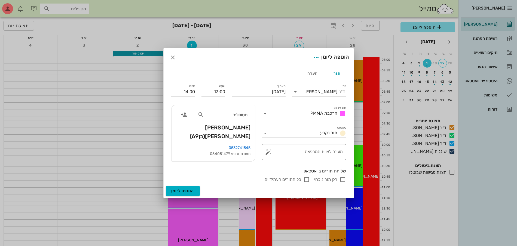
click at [341, 178] on input "רק תור נוכחי" at bounding box center [342, 179] width 7 height 7
checkbox input "false"
click at [188, 189] on span "הוספה ליומן" at bounding box center [182, 190] width 23 height 5
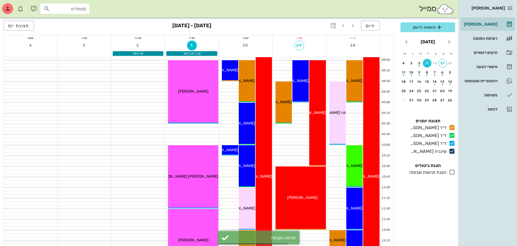
scroll to position [136, 0]
